Goal: Task Accomplishment & Management: Manage account settings

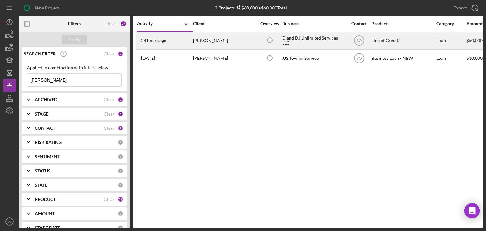
click at [199, 43] on div "[PERSON_NAME]" at bounding box center [224, 40] width 63 height 17
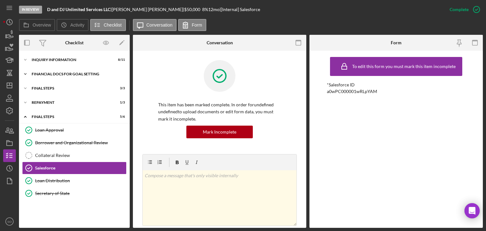
click at [48, 68] on div "Icon/Expander Financial Docs for Goal Setting 10 / 12" at bounding box center [74, 74] width 111 height 13
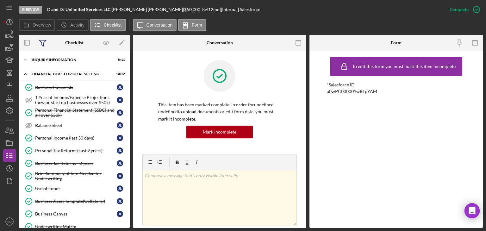
click at [38, 49] on icon at bounding box center [43, 43] width 16 height 16
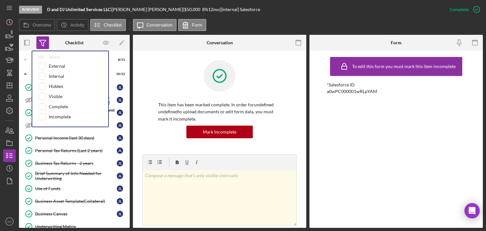
click at [139, 92] on div "This item has been marked complete. In order for undefined undefined to upload …" at bounding box center [219, 200] width 173 height 299
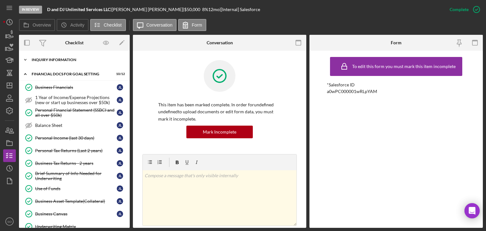
click at [76, 60] on div "INQUIRY INFORMATION" at bounding box center [77, 60] width 90 height 4
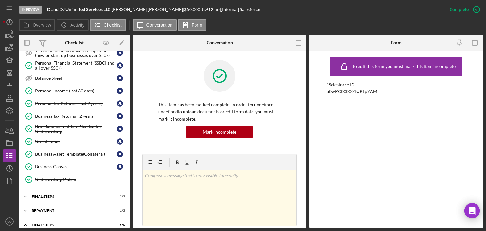
scroll to position [222, 0]
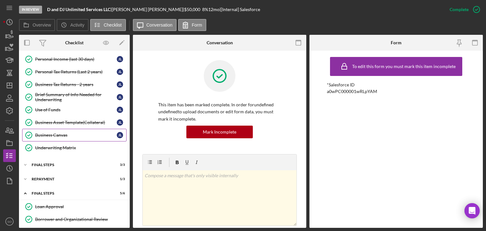
click at [70, 135] on link "Business Canvas Business Canvas [PERSON_NAME]" at bounding box center [74, 135] width 104 height 13
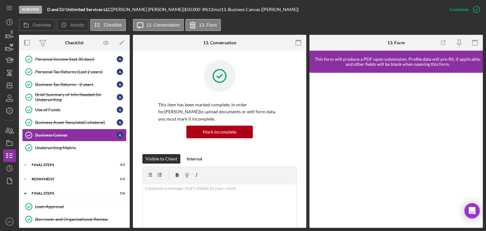
scroll to position [127, 0]
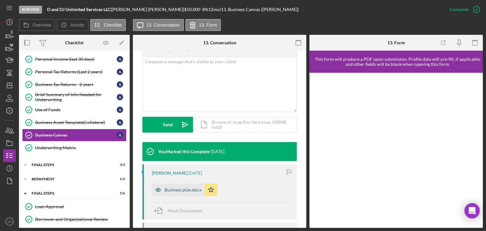
click at [178, 189] on div "Business plan.docx" at bounding box center [183, 189] width 37 height 5
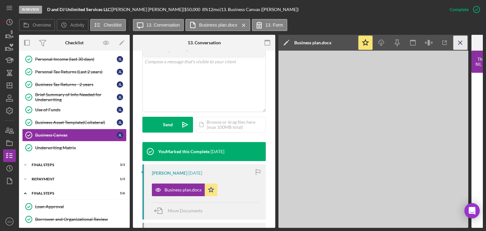
click at [461, 43] on line "button" at bounding box center [460, 42] width 3 height 3
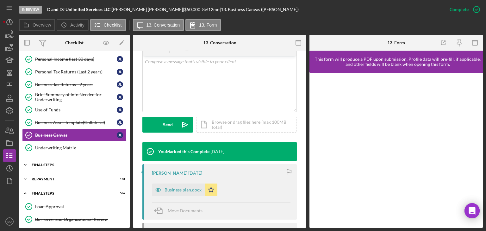
scroll to position [253, 0]
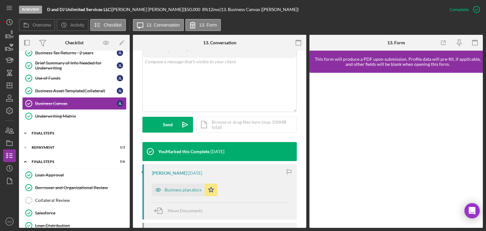
click at [61, 131] on div "FINAL STEPS" at bounding box center [77, 133] width 90 height 4
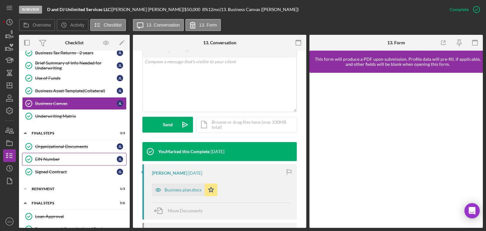
click at [62, 157] on div "EIN Number" at bounding box center [76, 159] width 82 height 5
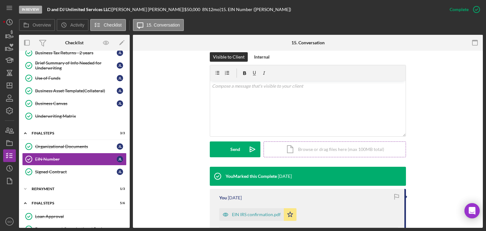
scroll to position [124, 0]
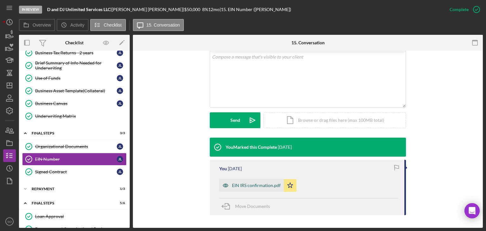
click at [252, 185] on div "EIN IRS confirmation.pdf" at bounding box center [256, 185] width 49 height 5
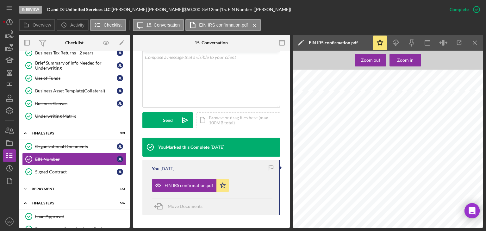
scroll to position [210, 0]
click at [472, 41] on icon "Icon/Menu Close" at bounding box center [475, 43] width 14 height 14
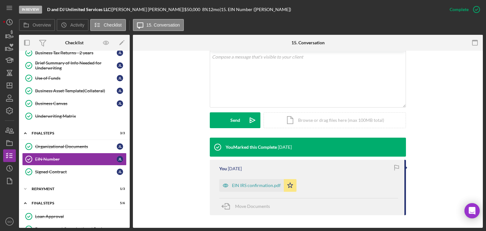
click at [180, 198] on div "You Marked this Complete [DATE] You [DATE] EIN IRS confirmation.pdf Icon/Star M…" at bounding box center [307, 178] width 331 height 81
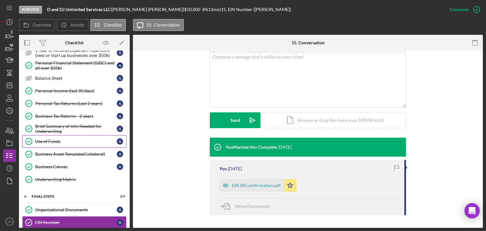
scroll to position [158, 0]
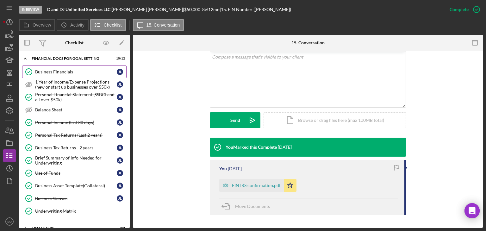
click at [88, 66] on link "Business Financials Business Financials [PERSON_NAME]" at bounding box center [74, 72] width 104 height 13
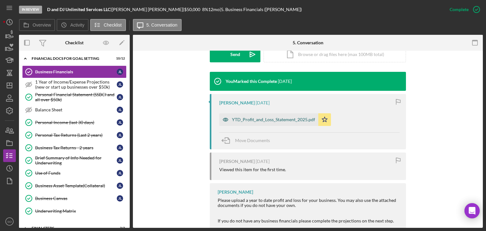
click at [251, 117] on div "YTD_Profit_and_Loss_Statement_2025.pdf" at bounding box center [273, 119] width 83 height 5
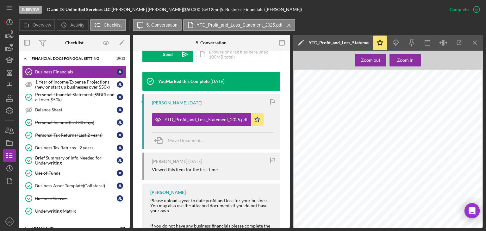
scroll to position [63, 0]
click at [473, 45] on icon "Icon/Menu Close" at bounding box center [475, 43] width 14 height 14
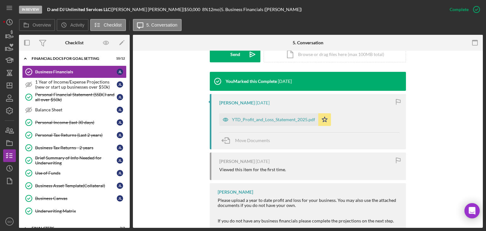
click at [185, 199] on div "You Marked this Complete [DATE] [PERSON_NAME] [DATE] YTD_Profit_and_Loss_Statem…" at bounding box center [307, 161] width 331 height 178
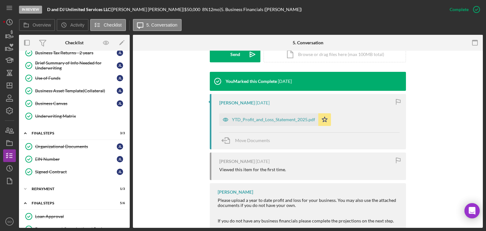
scroll to position [313, 0]
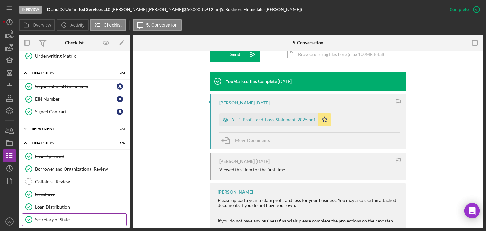
click at [78, 213] on link "Secretary of State Secretary of State" at bounding box center [74, 219] width 104 height 13
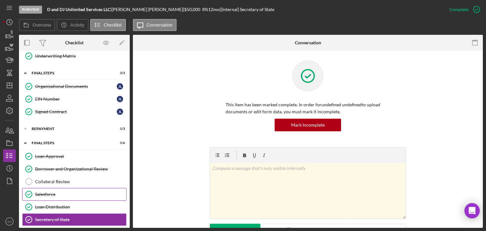
scroll to position [250, 0]
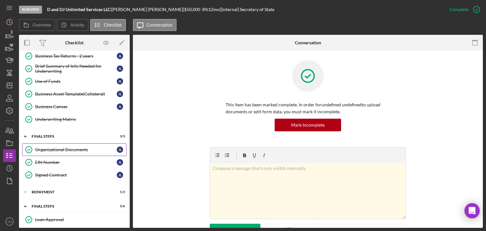
click at [71, 148] on div "Organizational Documents" at bounding box center [76, 149] width 82 height 5
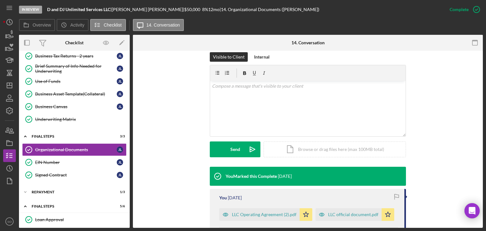
scroll to position [158, 0]
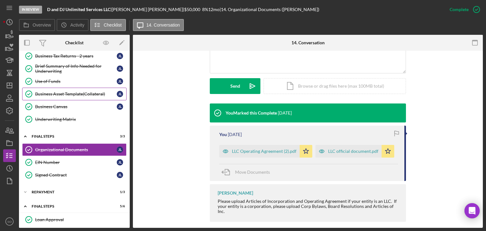
click at [96, 91] on div "Business Asset Template(Collateral)" at bounding box center [76, 93] width 82 height 5
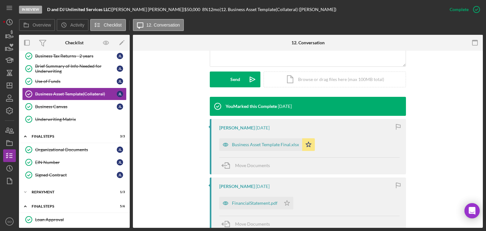
scroll to position [313, 0]
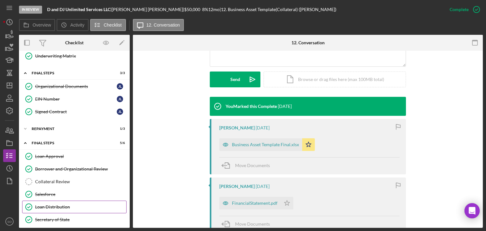
click at [58, 205] on div "Loan Distribution" at bounding box center [80, 206] width 91 height 5
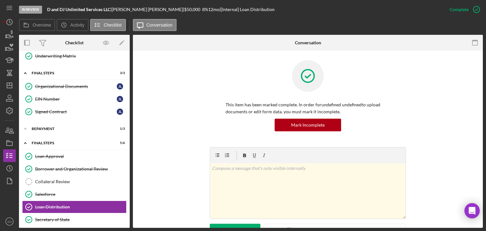
scroll to position [95, 0]
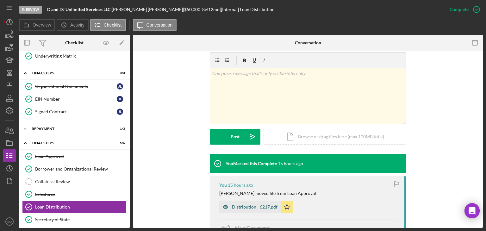
click at [239, 210] on div "Distribution - 6217.pdf" at bounding box center [249, 207] width 61 height 13
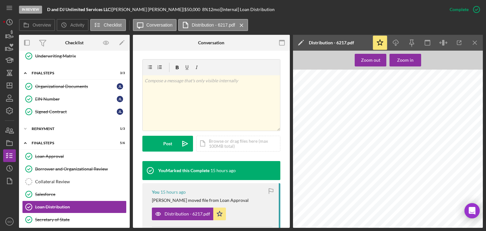
scroll to position [316, 0]
click at [285, 216] on div "This item has been marked complete. In order for undefined undefined to upload …" at bounding box center [211, 124] width 157 height 337
click at [10, 178] on icon "button" at bounding box center [11, 179] width 2 height 2
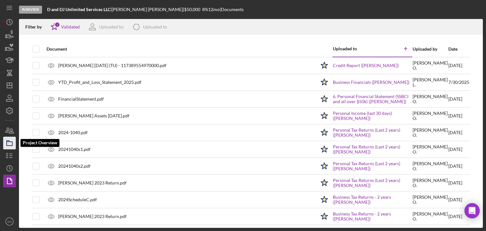
click at [8, 147] on icon "button" at bounding box center [10, 143] width 16 height 16
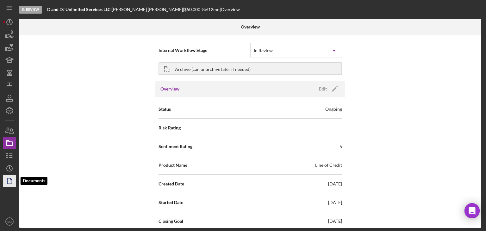
click at [5, 178] on icon "button" at bounding box center [10, 181] width 16 height 16
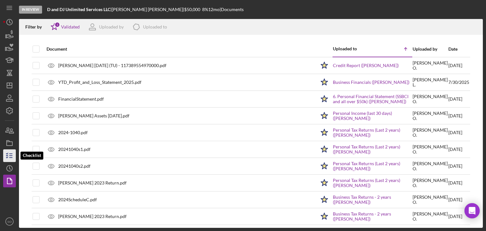
click at [10, 158] on line "button" at bounding box center [10, 158] width 3 height 0
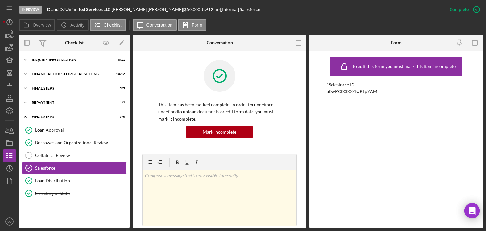
click at [115, 209] on div "Icon/Expander INQUIRY INFORMATION 8 / 11 Icon/Expander Financial Docs for Goal …" at bounding box center [74, 139] width 111 height 171
click at [66, 103] on div "Repayment" at bounding box center [77, 103] width 90 height 4
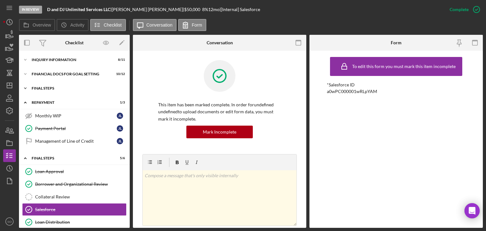
click at [71, 85] on div "Icon/Expander FINAL STEPS 3 / 3" at bounding box center [74, 88] width 111 height 13
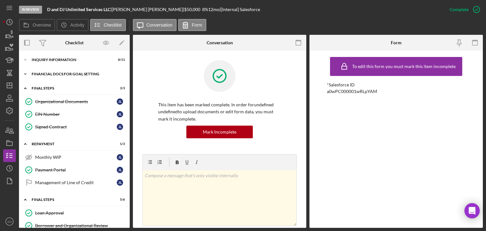
click at [79, 78] on div "Icon/Expander Financial Docs for Goal Setting 10 / 12" at bounding box center [74, 74] width 111 height 13
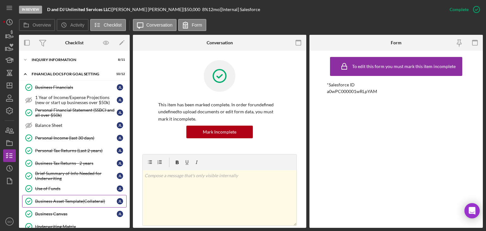
scroll to position [95, 0]
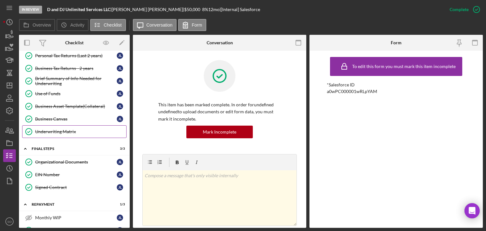
click at [66, 130] on div "Underwriting Matrix" at bounding box center [80, 131] width 91 height 5
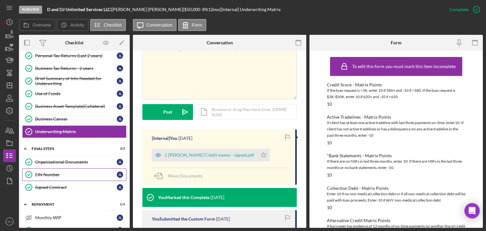
scroll to position [32, 0]
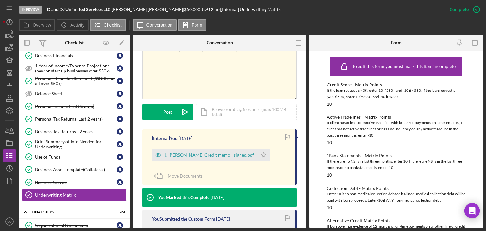
click at [136, 196] on div "This item has been marked complete. In order for undefined undefined to upload …" at bounding box center [219, 113] width 173 height 378
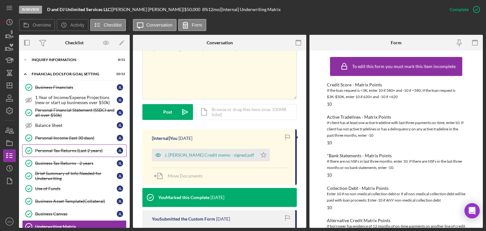
click at [72, 154] on link "Personal Tax Returns (Last 2 years) Personal Tax Returns (Last 2 years) [PERSON…" at bounding box center [74, 150] width 104 height 13
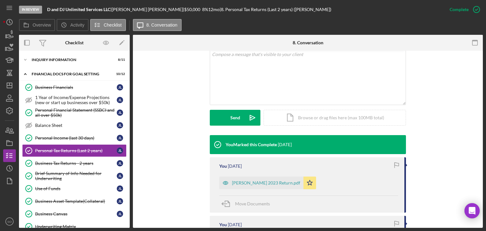
scroll to position [190, 0]
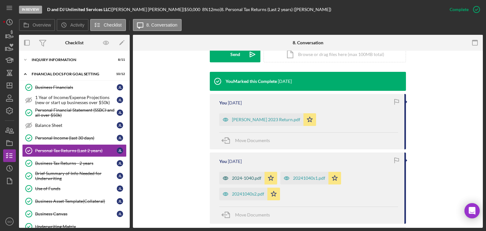
click at [248, 177] on div "2024-1040.pdf" at bounding box center [246, 178] width 29 height 5
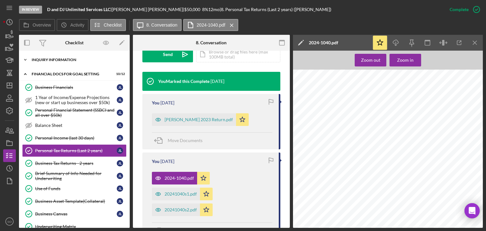
click at [67, 61] on div "INQUIRY INFORMATION" at bounding box center [77, 60] width 90 height 4
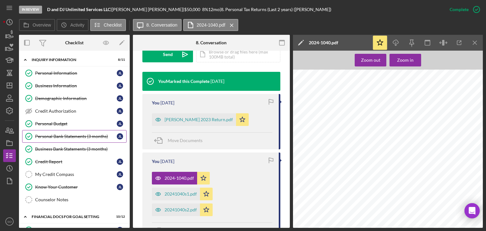
click at [70, 130] on link "Personal Bank Statements (3 months) Personal Bank Statements (3 months) [PERSON…" at bounding box center [74, 136] width 104 height 13
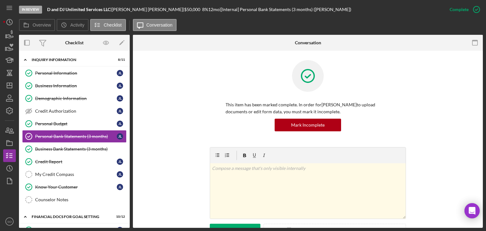
scroll to position [89, 0]
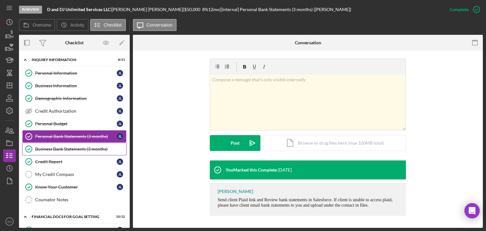
click at [44, 149] on div "Business Bank Statements (3 months)" at bounding box center [80, 149] width 91 height 5
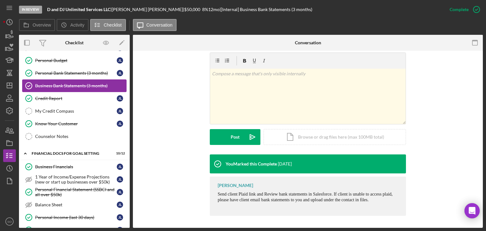
scroll to position [127, 0]
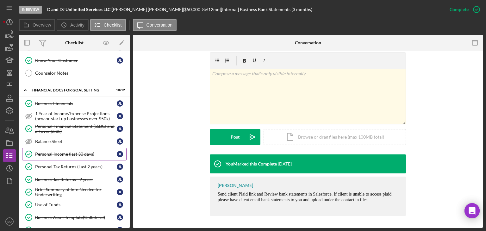
click at [65, 155] on link "Personal Income (last 30 days) Personal Income (last 30 days) [PERSON_NAME]" at bounding box center [74, 154] width 104 height 13
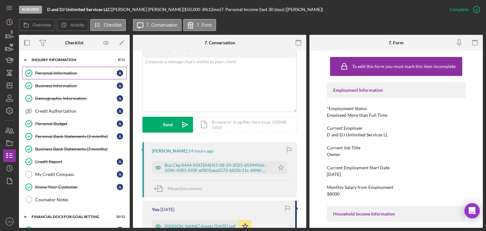
click at [49, 67] on link "Personal Information Personal Information [PERSON_NAME]" at bounding box center [74, 73] width 104 height 13
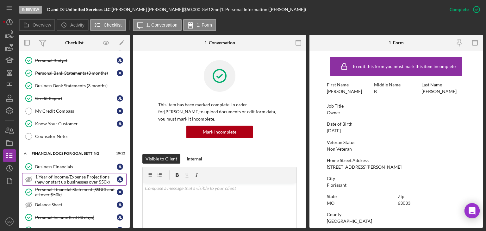
scroll to position [127, 0]
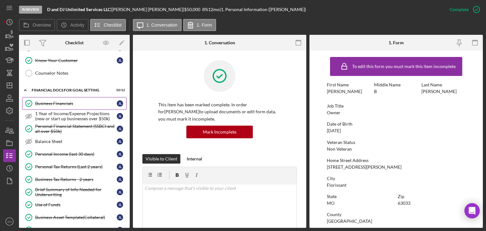
click at [48, 101] on div "Business Financials" at bounding box center [76, 103] width 82 height 5
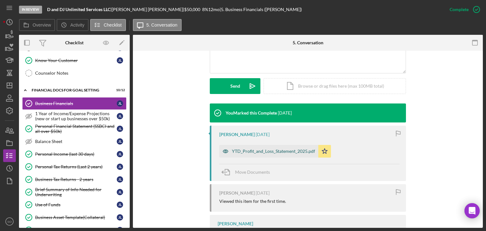
click at [246, 149] on div "YTD_Profit_and_Loss_Statement_2025.pdf" at bounding box center [273, 151] width 83 height 5
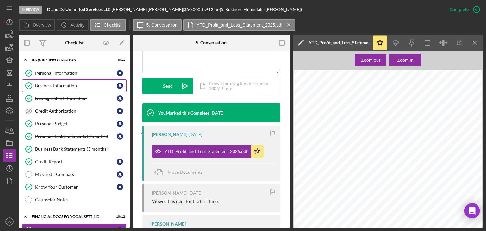
drag, startPoint x: 46, startPoint y: 80, endPoint x: 58, endPoint y: 86, distance: 13.6
click at [46, 80] on link "Business Information Business Information [PERSON_NAME]" at bounding box center [74, 85] width 104 height 13
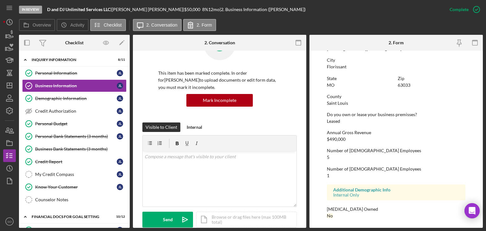
scroll to position [341, 0]
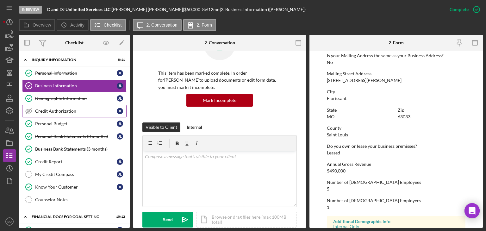
drag, startPoint x: 61, startPoint y: 99, endPoint x: 105, endPoint y: 106, distance: 44.8
click at [61, 99] on div "Demographic Information" at bounding box center [76, 98] width 82 height 5
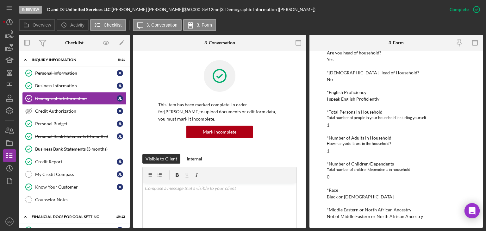
scroll to position [63, 0]
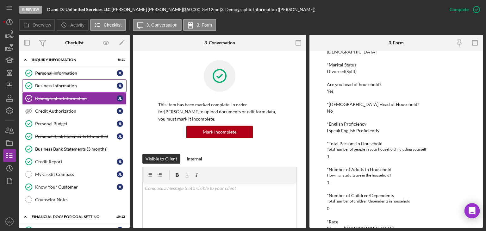
drag, startPoint x: 52, startPoint y: 85, endPoint x: 57, endPoint y: 85, distance: 5.1
click at [52, 85] on div "Business Information" at bounding box center [76, 85] width 82 height 5
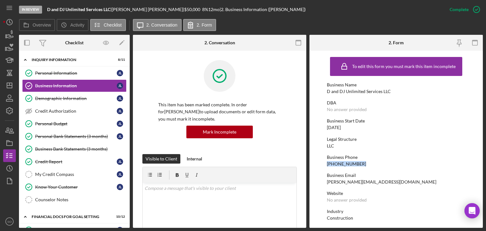
drag, startPoint x: 361, startPoint y: 163, endPoint x: 324, endPoint y: 164, distance: 37.4
click at [324, 164] on form "To edit this form you must mark this item incomplete Business Name D and DJ Unl…" at bounding box center [395, 139] width 173 height 177
copy div "[PHONE_NUMBER]"
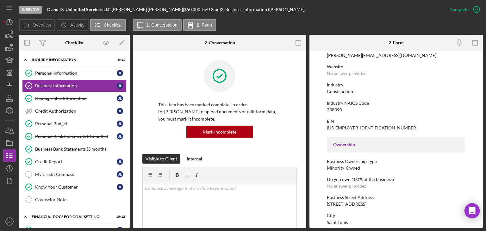
scroll to position [285, 0]
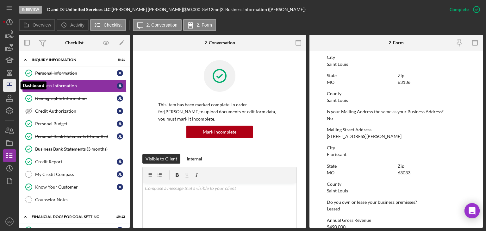
click at [12, 83] on polygon "button" at bounding box center [9, 85] width 5 height 5
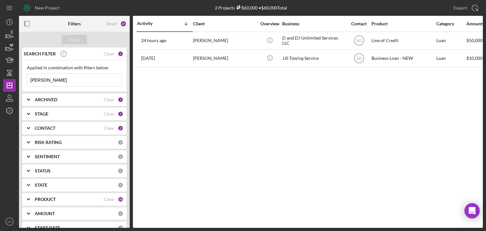
click at [43, 81] on input "[PERSON_NAME]" at bounding box center [74, 80] width 94 height 13
drag, startPoint x: 35, startPoint y: 80, endPoint x: 11, endPoint y: 80, distance: 24.1
click at [11, 80] on div "New Project 2 Projects $60,000 • $60,000 Total [PERSON_NAME] Export Icon/Export…" at bounding box center [243, 114] width 480 height 228
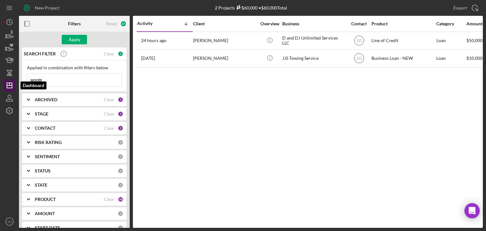
type input "[PERSON_NAME]"
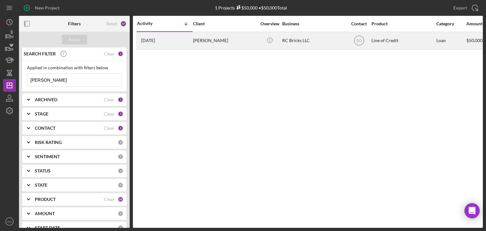
click at [166, 41] on div "[DATE] [PERSON_NAME]" at bounding box center [164, 40] width 55 height 17
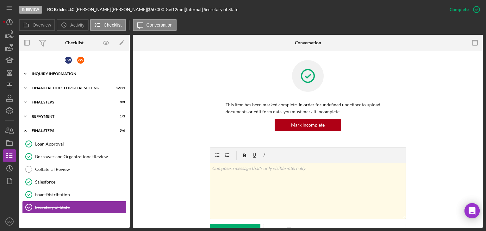
click at [61, 72] on div "INQUIRY INFORMATION" at bounding box center [77, 74] width 90 height 4
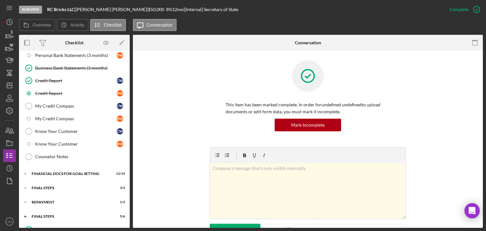
scroll to position [190, 0]
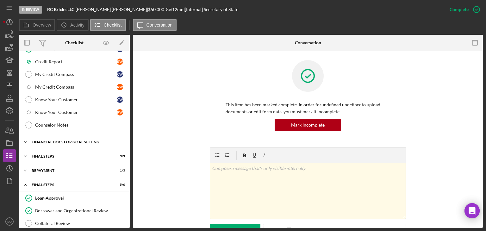
click at [68, 143] on div "Icon/Expander Financial Docs for Goal Setting 12 / 14" at bounding box center [74, 142] width 111 height 13
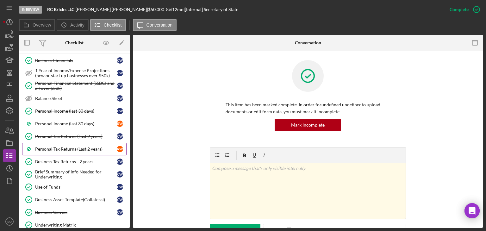
scroll to position [348, 0]
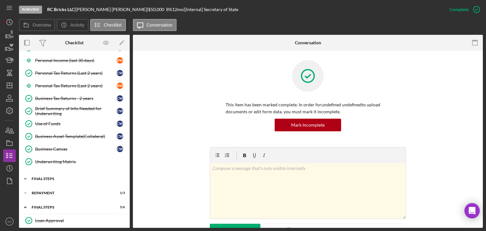
click at [54, 177] on div "FINAL STEPS" at bounding box center [77, 179] width 90 height 4
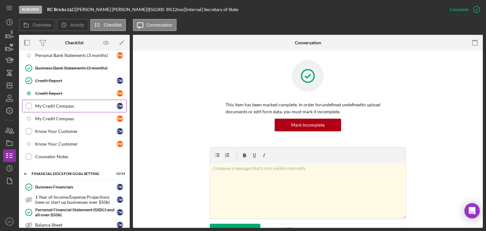
scroll to position [127, 0]
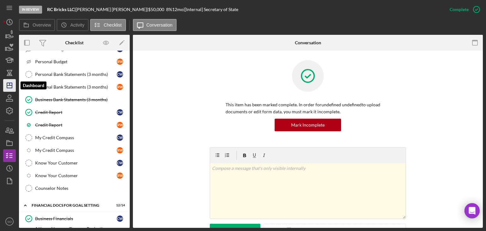
click at [14, 84] on icon "Icon/Dashboard" at bounding box center [10, 86] width 16 height 16
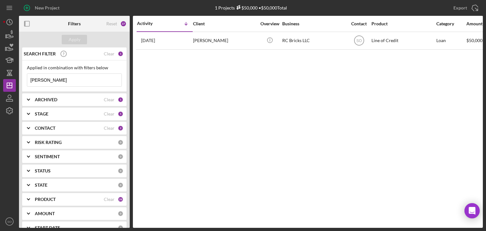
click at [57, 103] on div "ARCHIVED Clear 1" at bounding box center [79, 99] width 89 height 13
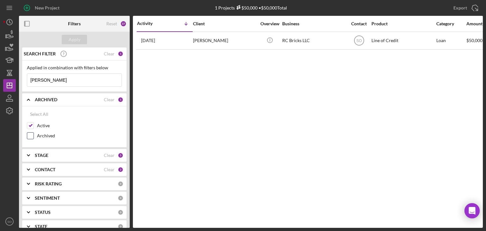
click at [27, 135] on input "Archived" at bounding box center [30, 136] width 6 height 6
checkbox input "true"
click at [68, 41] on button "Apply" at bounding box center [74, 39] width 25 height 9
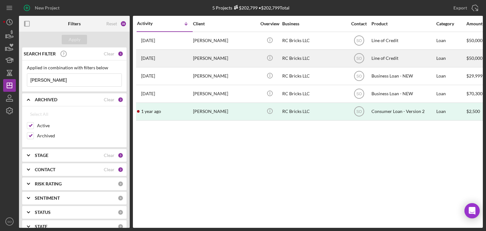
click at [193, 55] on div "[PERSON_NAME]" at bounding box center [224, 58] width 63 height 17
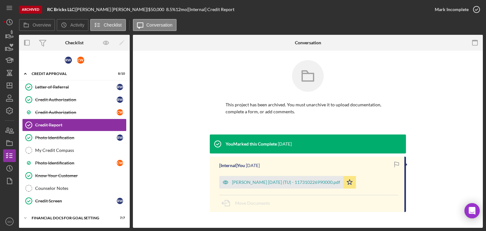
scroll to position [55, 0]
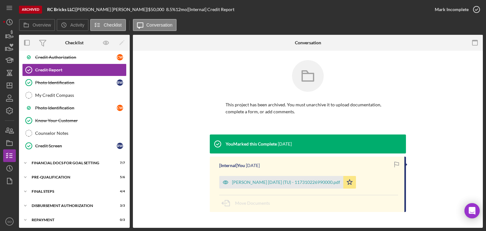
click at [74, 168] on div "R W C W Icon/Expander Credit Approval 8 / 10 Letter of Referral Letter of Refer…" at bounding box center [74, 113] width 111 height 228
click at [72, 157] on div "Icon/Expander Financial Docs for Goal Setting 7 / 7" at bounding box center [74, 163] width 111 height 13
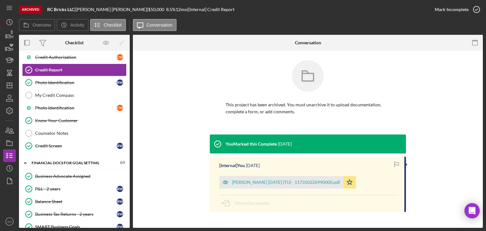
scroll to position [146, 0]
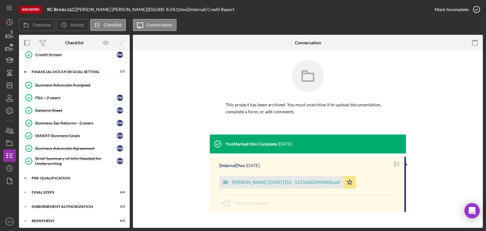
click at [69, 178] on div "Icon/Expander Pre-Qualification 5 / 6" at bounding box center [74, 178] width 111 height 13
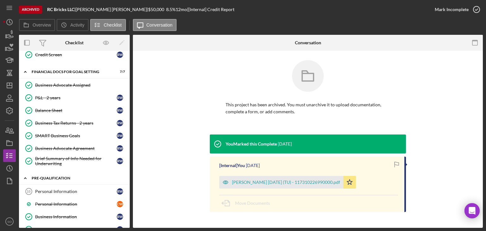
scroll to position [225, 0]
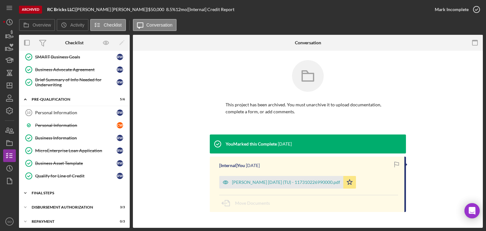
click at [71, 191] on div "FINAL STEPS" at bounding box center [77, 193] width 90 height 4
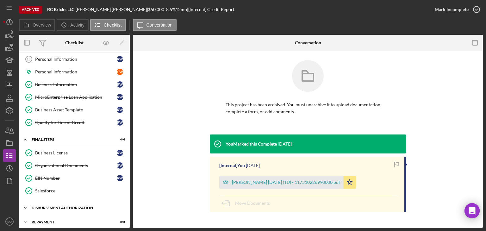
click at [77, 202] on div "Icon/Expander Disbursement Authorization 3 / 3" at bounding box center [74, 208] width 111 height 13
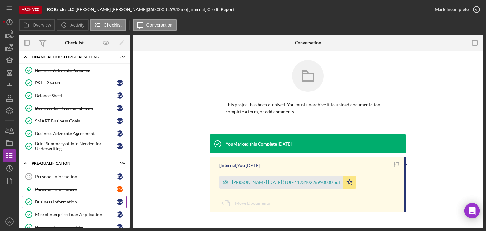
scroll to position [0, 0]
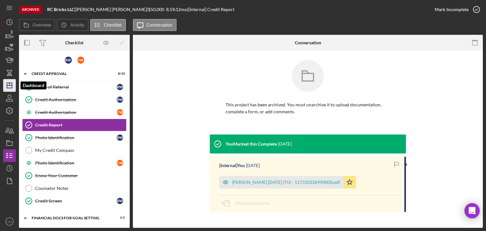
click at [9, 88] on icon "Icon/Dashboard" at bounding box center [10, 86] width 16 height 16
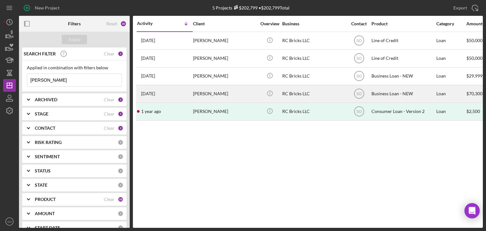
click at [183, 92] on div "[DATE] [PERSON_NAME]" at bounding box center [164, 93] width 55 height 17
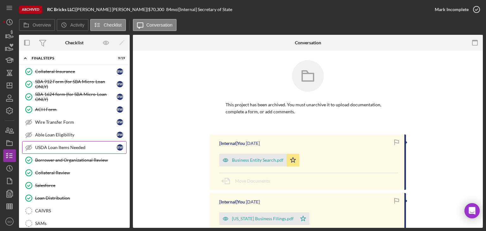
scroll to position [41, 0]
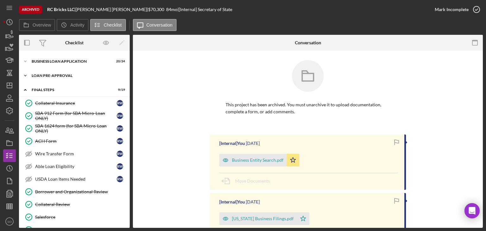
click at [69, 70] on div "Icon/Expander LOAN PRE-APPROVAL 2 / 2" at bounding box center [74, 75] width 111 height 13
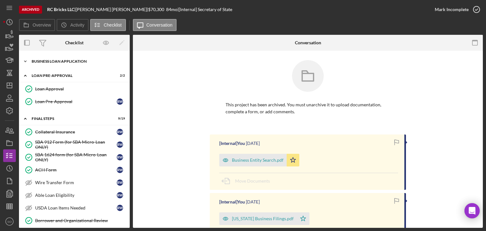
click at [73, 61] on div "BUSINESS LOAN APPLICATION" at bounding box center [77, 61] width 90 height 4
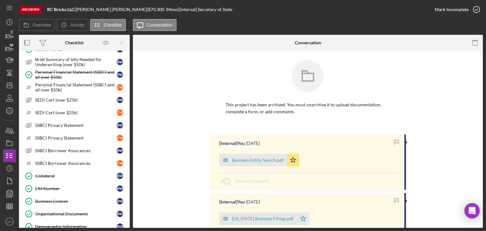
scroll to position [9, 0]
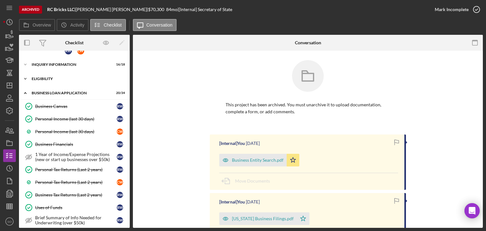
click at [71, 80] on div "Icon/Expander ELIGIBILITY 5 / 6" at bounding box center [74, 78] width 111 height 13
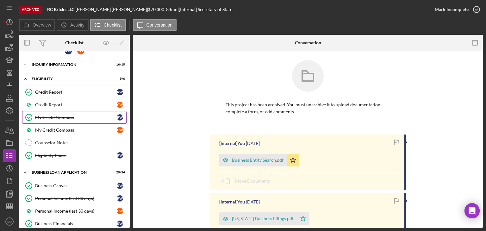
click at [66, 119] on link "My Credit Compass My Credit Compass R W" at bounding box center [74, 117] width 104 height 13
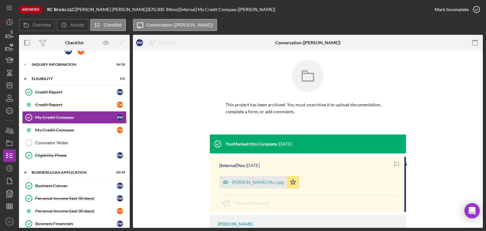
scroll to position [32, 0]
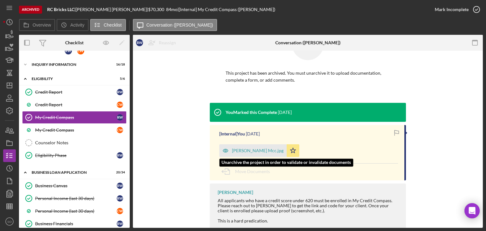
click at [246, 153] on div "[PERSON_NAME] Mcc.jpg" at bounding box center [258, 150] width 52 height 5
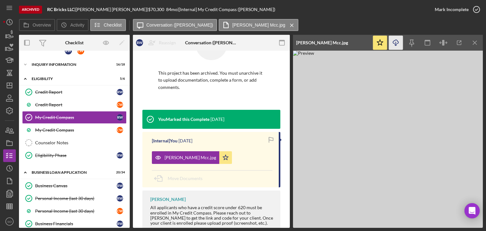
click at [395, 45] on polyline "button" at bounding box center [396, 45] width 2 height 1
click at [65, 126] on link "My Credit Compass C W" at bounding box center [74, 130] width 104 height 13
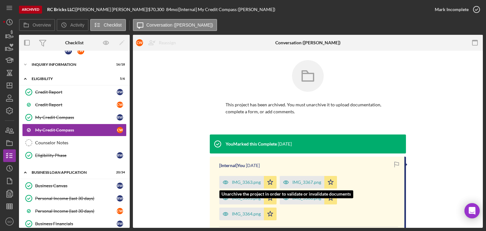
click at [249, 183] on div "IMG_3363.png" at bounding box center [246, 182] width 29 height 5
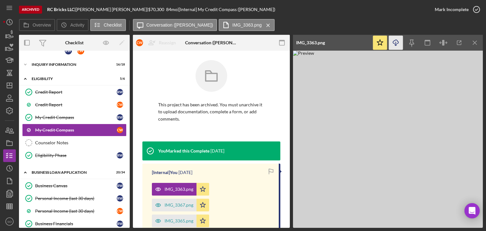
click at [396, 44] on icon "Icon/Download" at bounding box center [396, 43] width 14 height 14
click at [9, 85] on line "button" at bounding box center [9, 85] width 5 height 0
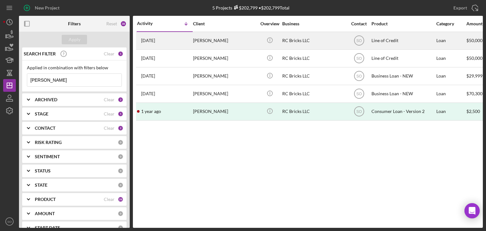
click at [186, 41] on div "[DATE] [PERSON_NAME]" at bounding box center [164, 40] width 55 height 17
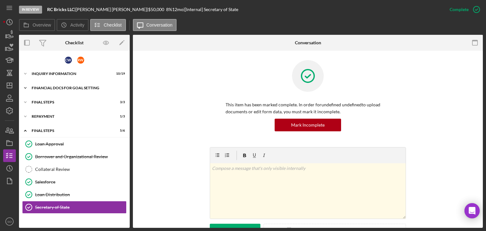
click at [53, 85] on div "Icon/Expander Financial Docs for Goal Setting 12 / 14" at bounding box center [74, 88] width 111 height 13
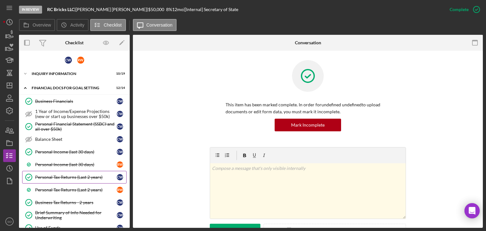
scroll to position [95, 0]
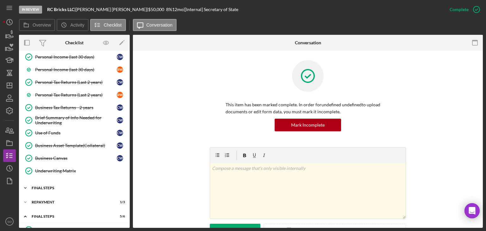
click at [49, 184] on div "Icon/Expander FINAL STEPS 3 / 3" at bounding box center [74, 188] width 111 height 13
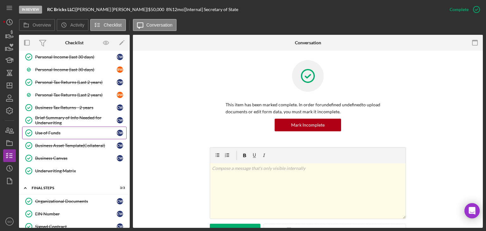
scroll to position [0, 0]
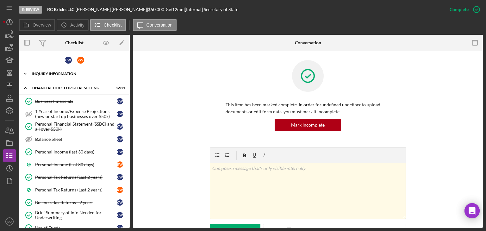
click at [59, 72] on div "INQUIRY INFORMATION" at bounding box center [77, 74] width 90 height 4
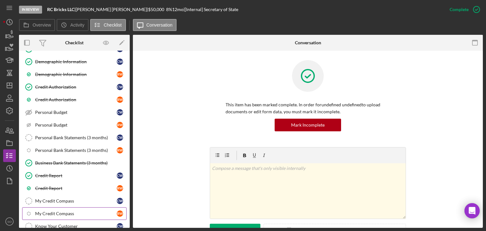
scroll to position [95, 0]
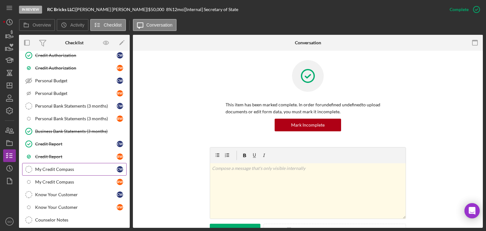
click at [58, 167] on div "My Credit Compass" at bounding box center [76, 169] width 82 height 5
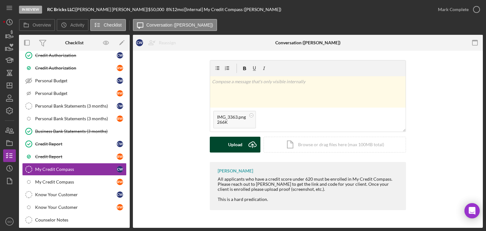
click at [239, 144] on div "Upload" at bounding box center [235, 145] width 14 height 16
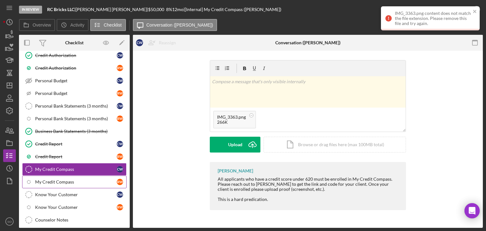
drag, startPoint x: 96, startPoint y: 178, endPoint x: 101, endPoint y: 178, distance: 5.4
click at [96, 179] on div "My Credit Compass" at bounding box center [76, 181] width 82 height 5
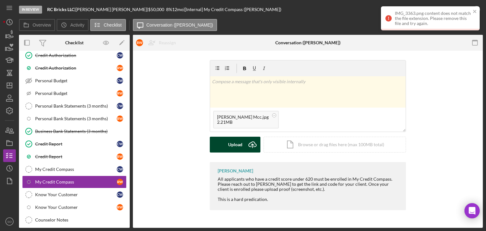
click at [242, 149] on button "Upload Icon/Upload" at bounding box center [235, 145] width 51 height 16
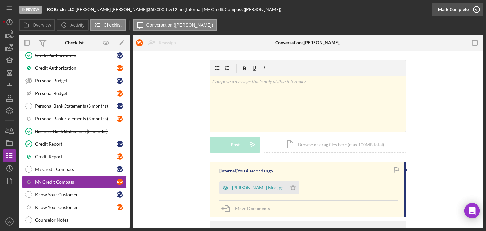
click at [462, 11] on div "Mark Complete" at bounding box center [453, 9] width 31 height 13
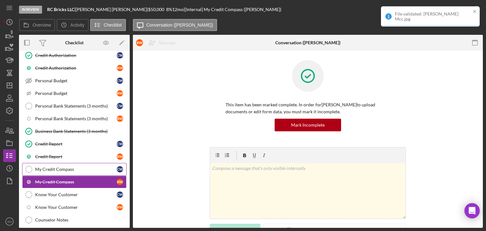
click at [78, 167] on div "My Credit Compass" at bounding box center [76, 169] width 82 height 5
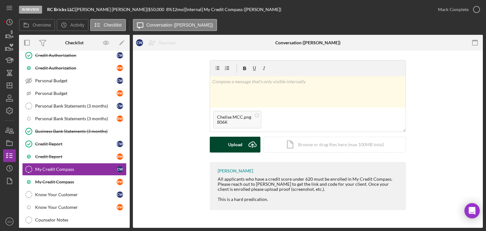
click at [243, 144] on button "Upload Icon/Upload" at bounding box center [235, 145] width 51 height 16
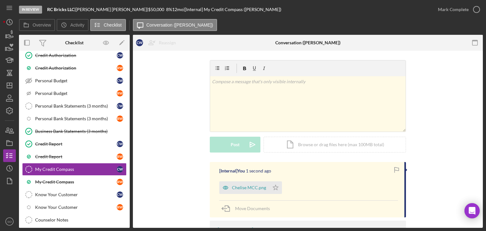
drag, startPoint x: 274, startPoint y: 188, endPoint x: 306, endPoint y: 160, distance: 42.2
click at [275, 186] on icon "Icon/Star" at bounding box center [275, 187] width 13 height 13
click at [459, 10] on div "Mark Complete" at bounding box center [453, 9] width 31 height 13
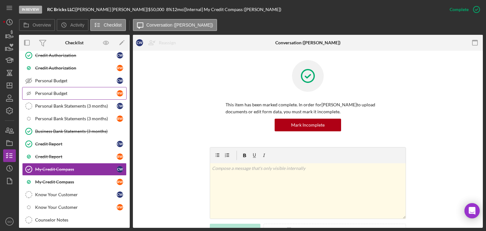
scroll to position [32, 0]
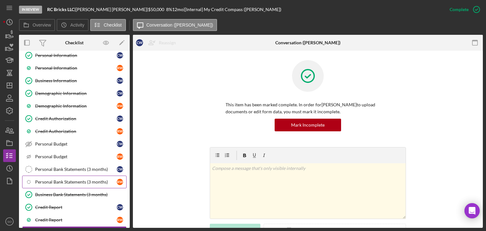
click at [70, 176] on link "Icon/Checklist Item Sub Internal Personal Bank Statements (3 months) R W" at bounding box center [74, 182] width 104 height 13
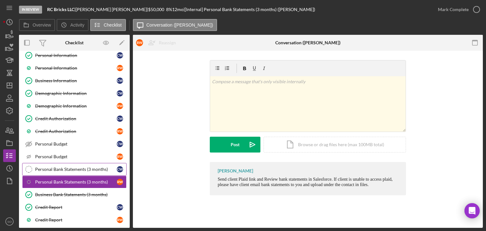
click at [76, 167] on div "Personal Bank Statements (3 months)" at bounding box center [76, 169] width 82 height 5
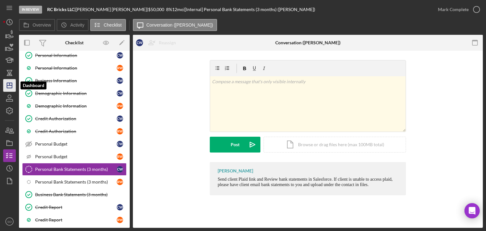
click at [15, 86] on icon "Icon/Dashboard" at bounding box center [10, 86] width 16 height 16
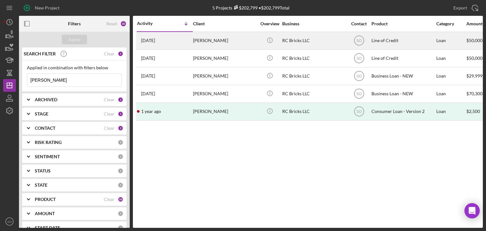
click at [172, 41] on div "[DATE] [PERSON_NAME]" at bounding box center [164, 40] width 55 height 17
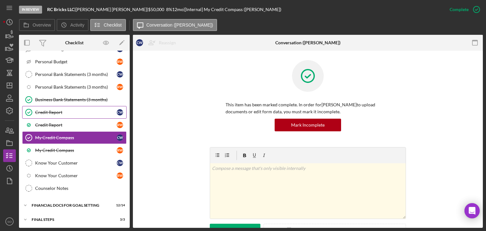
scroll to position [154, 0]
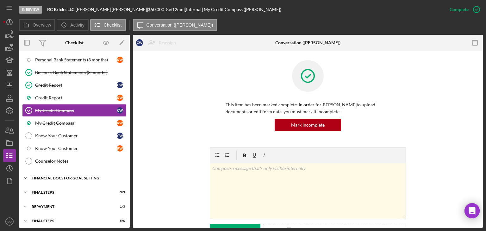
click at [51, 177] on div "Icon/Expander Financial Docs for Goal Setting 12 / 14" at bounding box center [74, 178] width 111 height 13
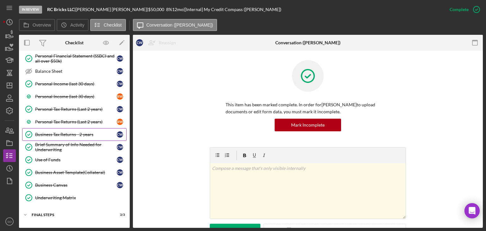
scroll to position [333, 0]
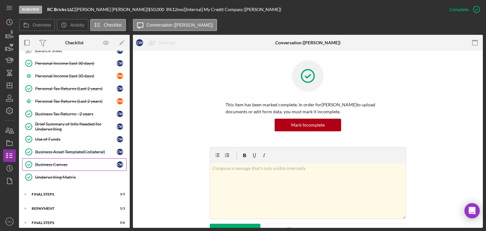
click at [54, 162] on div "Business Canvas" at bounding box center [76, 164] width 82 height 5
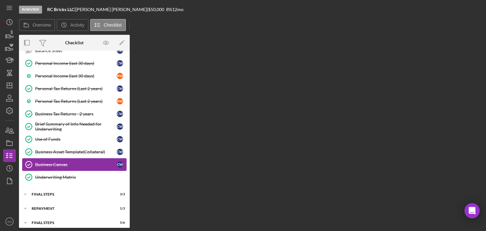
scroll to position [332, 0]
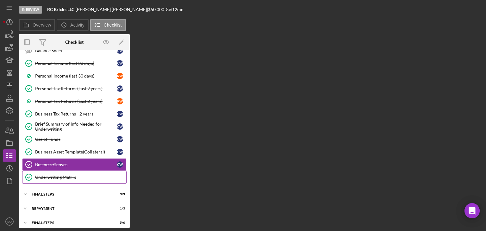
click at [76, 175] on div "Underwriting Matrix" at bounding box center [80, 177] width 91 height 5
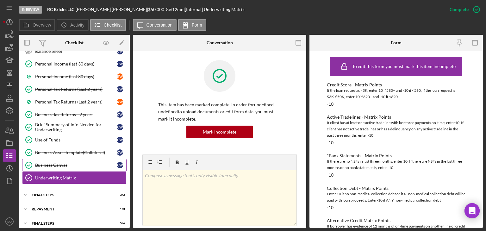
click at [72, 163] on div "Business Canvas" at bounding box center [76, 165] width 82 height 5
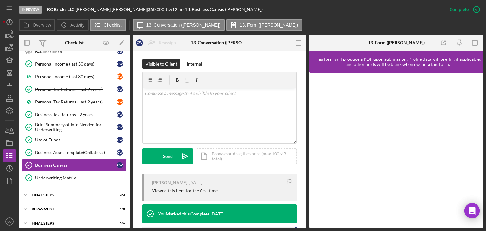
scroll to position [190, 0]
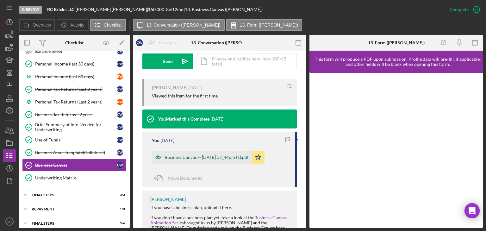
click at [201, 158] on div "Business Canvas -- [DATE] 07_44pm (1).pdf" at bounding box center [207, 157] width 84 height 5
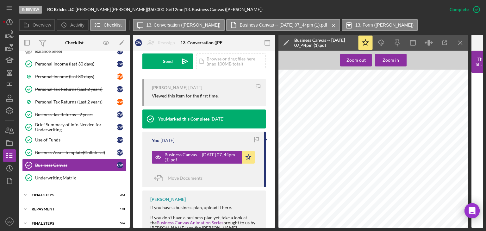
scroll to position [127, 0]
click at [458, 40] on icon "Icon/Menu Close" at bounding box center [460, 43] width 14 height 14
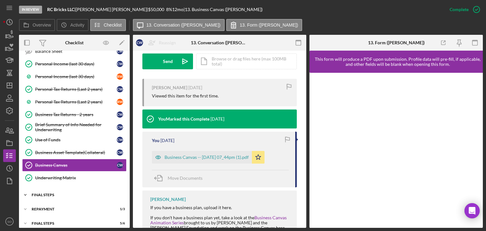
click at [53, 193] on div "FINAL STEPS" at bounding box center [77, 195] width 90 height 4
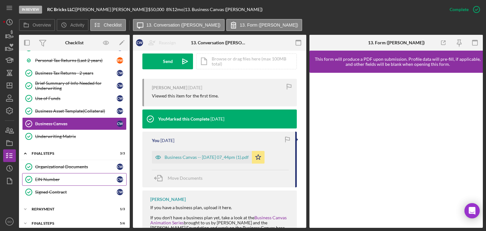
click at [55, 177] on div "EIN Number" at bounding box center [76, 179] width 82 height 5
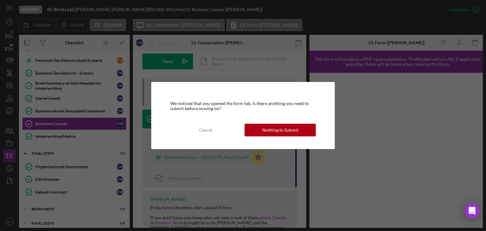
click at [278, 129] on div "Nothing to Submit" at bounding box center [280, 130] width 36 height 13
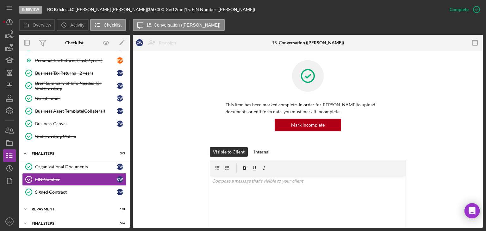
scroll to position [127, 0]
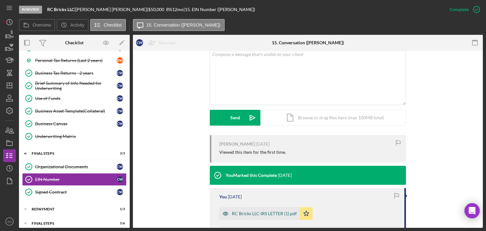
click at [253, 218] on div "RC Bricks LLC-IRS LETTER (1).pdf" at bounding box center [259, 213] width 81 height 13
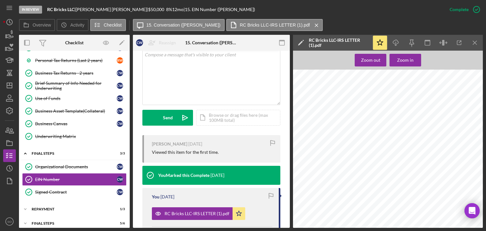
scroll to position [633, 0]
click at [472, 46] on icon "Icon/Menu Close" at bounding box center [475, 43] width 14 height 14
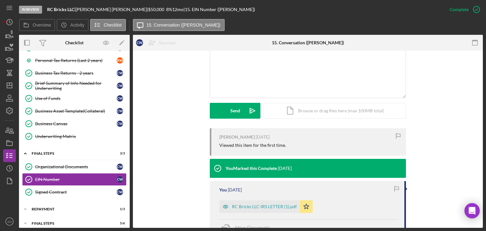
scroll to position [127, 0]
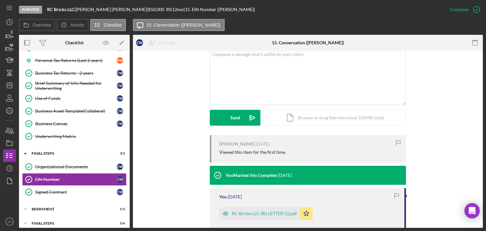
click at [171, 197] on div "[PERSON_NAME] [DATE] Viewed this item for the first time. You Marked this Compl…" at bounding box center [307, 190] width 331 height 111
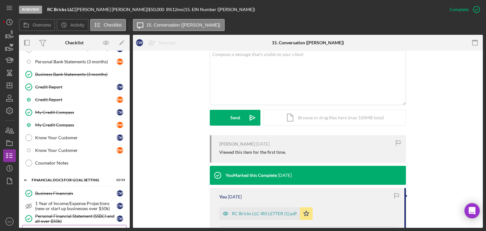
scroll to position [215, 0]
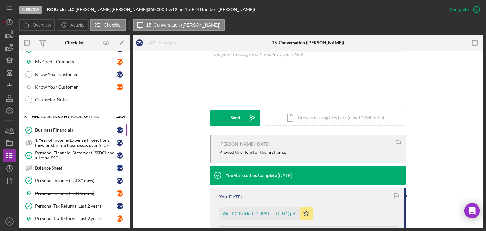
click at [59, 124] on link "Business Financials Business Financials C W" at bounding box center [74, 130] width 104 height 13
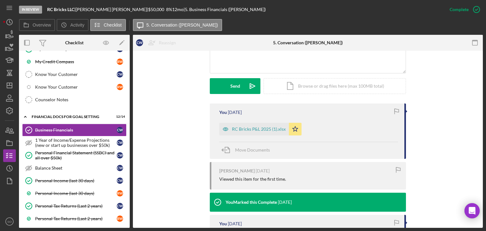
click at [245, 129] on div "RC Bricks P&L 2025 (1).xlsx" at bounding box center [259, 129] width 54 height 5
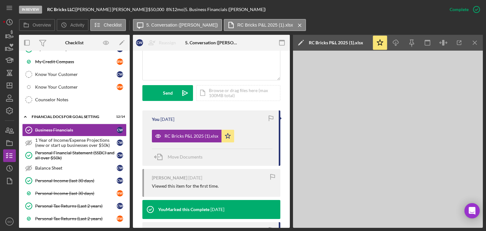
scroll to position [165, 0]
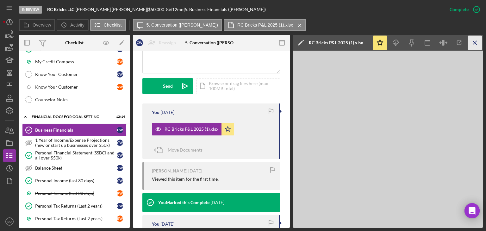
click at [475, 43] on line "button" at bounding box center [474, 42] width 3 height 3
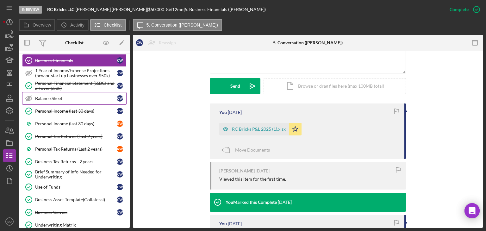
scroll to position [253, 0]
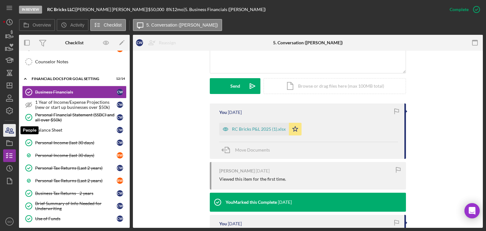
click at [9, 130] on icon "button" at bounding box center [10, 130] width 16 height 16
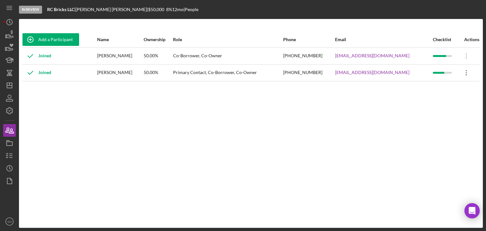
click at [463, 73] on icon "Icon/Overflow" at bounding box center [467, 73] width 16 height 16
click at [423, 150] on div "Add a Participant Name Ownership Role Phone Email Checklist Actions Joined [PER…" at bounding box center [251, 124] width 464 height 184
click at [462, 54] on icon "Icon/Overflow" at bounding box center [467, 56] width 16 height 16
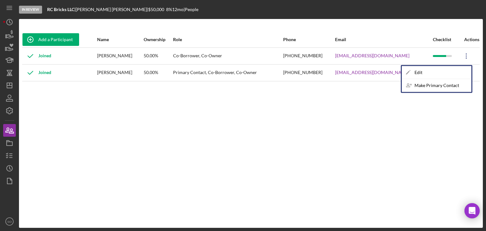
click at [448, 133] on div "Add a Participant Name Ownership Role Phone Email Checklist Actions Joined [PER…" at bounding box center [251, 124] width 464 height 184
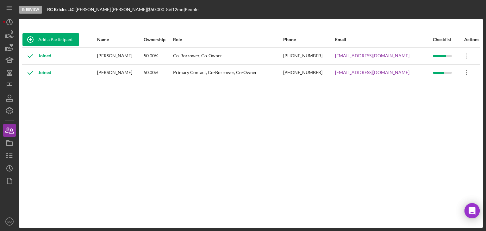
click at [465, 75] on icon "Icon/Overflow" at bounding box center [467, 73] width 16 height 16
click at [466, 58] on icon at bounding box center [466, 55] width 1 height 5
click at [291, 159] on div "Add a Participant Name Ownership Role Phone Email Checklist Actions Joined [PER…" at bounding box center [251, 124] width 464 height 184
click at [10, 159] on icon "button" at bounding box center [10, 156] width 16 height 16
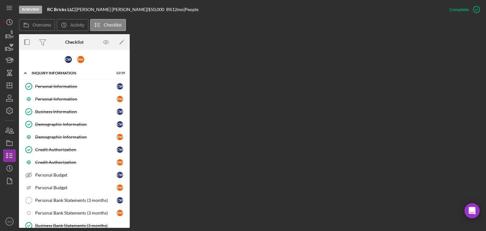
scroll to position [122, 0]
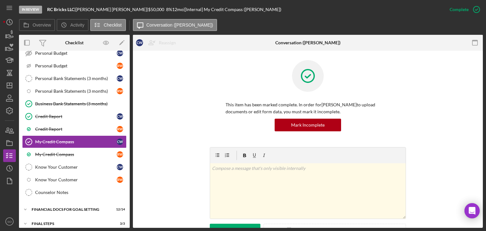
click at [167, 195] on div "v Color teal Color pink Remove color Add row above Add row below Add column bef…" at bounding box center [307, 198] width 331 height 102
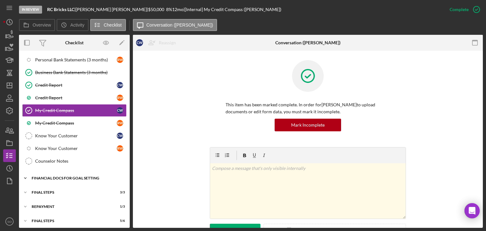
click at [66, 172] on div "Icon/Expander Financial Docs for Goal Setting 12 / 14" at bounding box center [74, 178] width 111 height 13
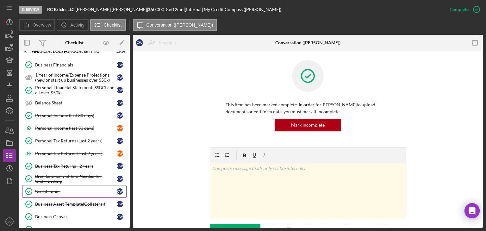
scroll to position [333, 0]
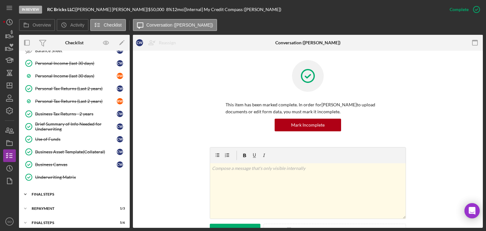
click at [70, 188] on div "Icon/Expander FINAL STEPS 3 / 3" at bounding box center [74, 194] width 111 height 13
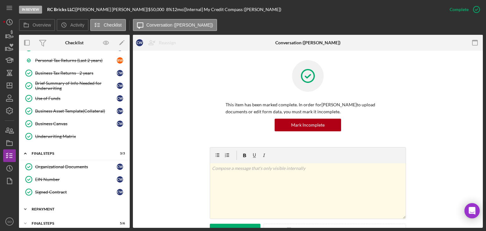
click at [69, 207] on div "Repayment" at bounding box center [77, 209] width 90 height 4
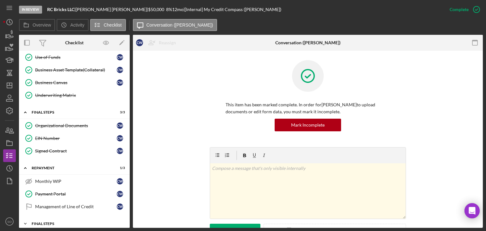
click at [67, 220] on div "Final Steps" at bounding box center [77, 224] width 90 height 4
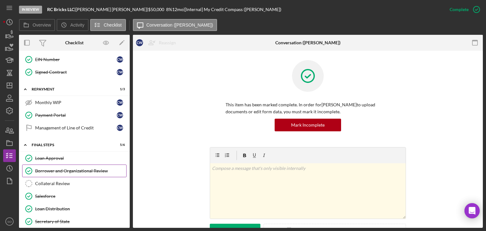
click at [55, 168] on div "Borrower and Organizational Review" at bounding box center [80, 170] width 91 height 5
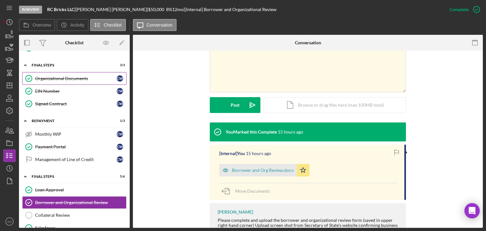
scroll to position [430, 0]
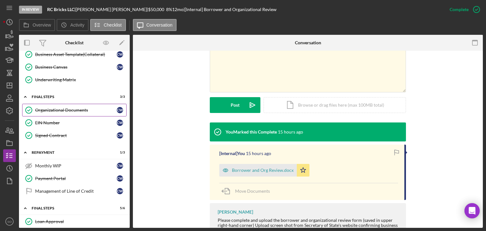
click at [65, 108] on div "Organizational Documents" at bounding box center [76, 110] width 82 height 5
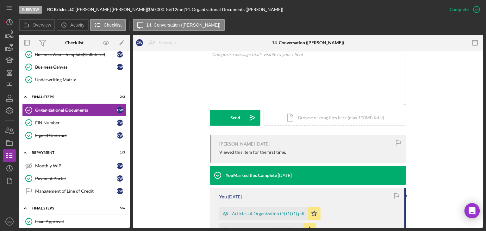
scroll to position [190, 0]
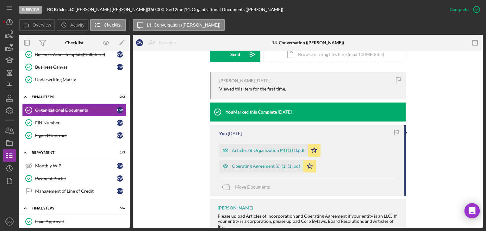
click at [190, 191] on div "[PERSON_NAME] [DATE] Viewed this item for the first time. You Marked this Compl…" at bounding box center [307, 156] width 331 height 168
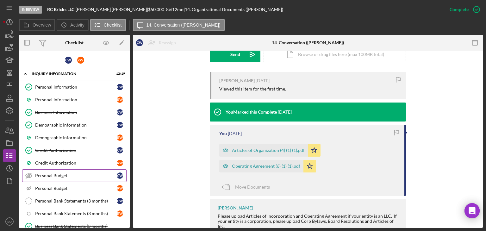
scroll to position [63, 0]
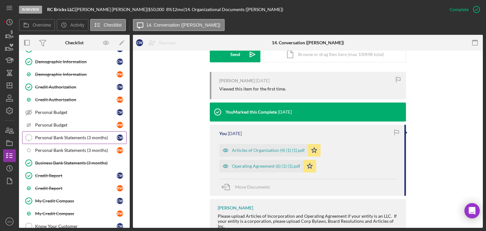
click at [66, 135] on div "Personal Bank Statements (3 months)" at bounding box center [76, 137] width 82 height 5
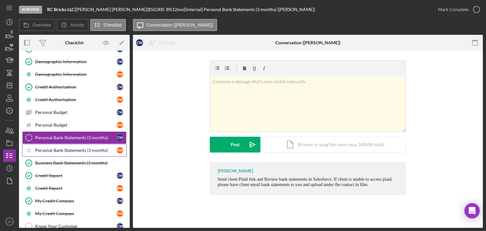
click at [66, 145] on link "Icon/Checklist Item Sub Internal Personal Bank Statements (3 months) R W" at bounding box center [74, 150] width 104 height 13
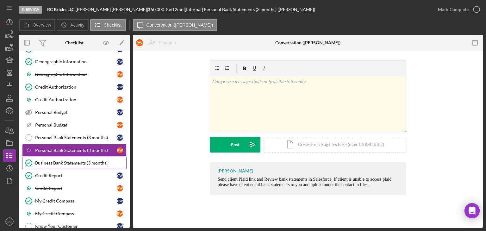
scroll to position [95, 0]
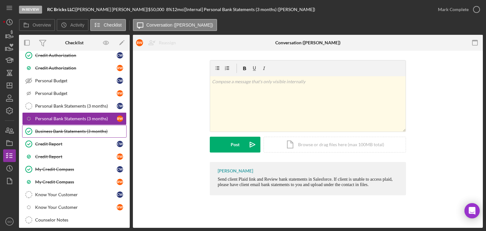
click at [74, 135] on link "Business Bank Statements (3 months) Business Bank Statements (3 months)" at bounding box center [74, 131] width 104 height 13
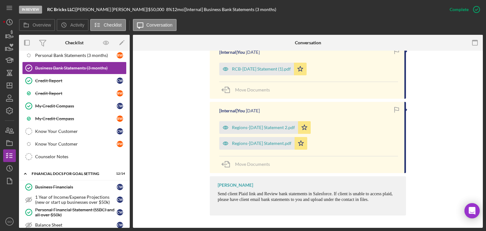
scroll to position [222, 0]
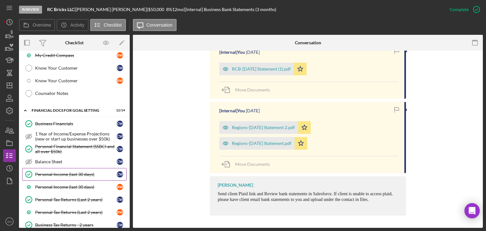
click at [73, 172] on div "Personal Income (last 30 days)" at bounding box center [76, 174] width 82 height 5
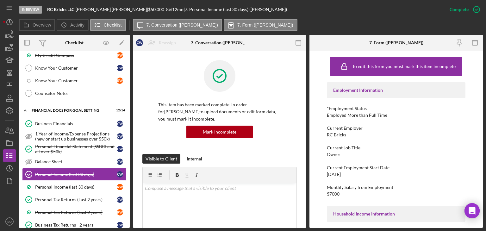
scroll to position [158, 0]
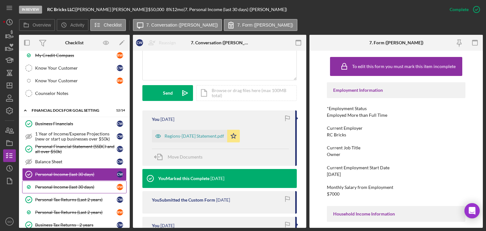
click at [90, 184] on div "Personal Income (last 30 days)" at bounding box center [76, 186] width 82 height 5
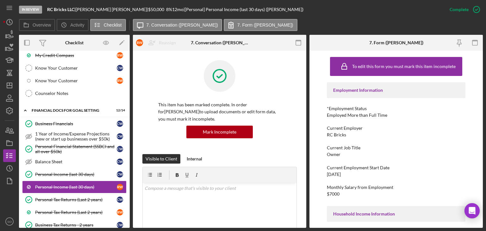
scroll to position [127, 0]
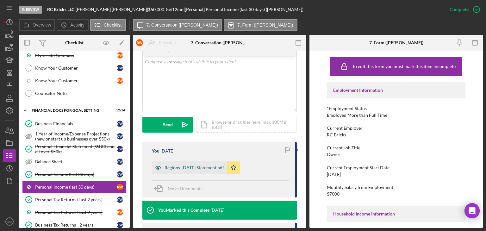
click at [180, 165] on div "Regions-[DATE] Statement.pdf" at bounding box center [189, 167] width 75 height 13
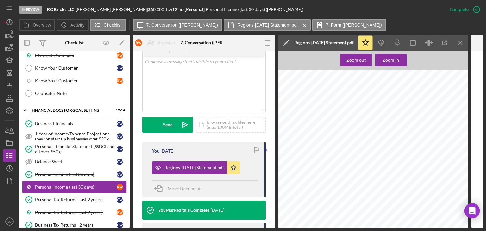
scroll to position [0, 0]
click at [459, 38] on icon "Icon/Menu Close" at bounding box center [460, 43] width 14 height 14
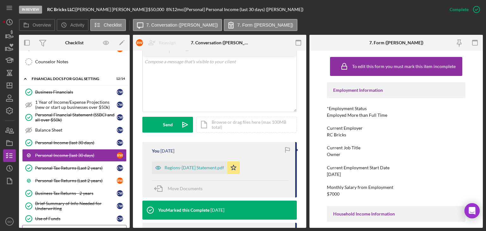
scroll to position [316, 0]
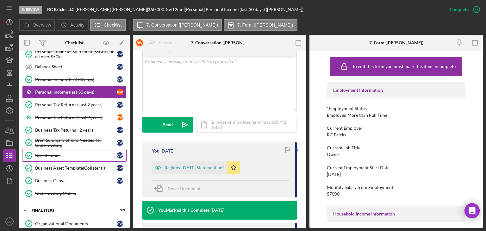
drag, startPoint x: 61, startPoint y: 155, endPoint x: 66, endPoint y: 155, distance: 4.4
click at [61, 155] on link "Use of Funds Use of Funds C W" at bounding box center [74, 155] width 104 height 13
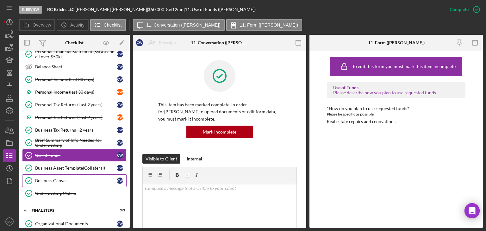
click at [75, 178] on div "Business Canvas" at bounding box center [76, 180] width 82 height 5
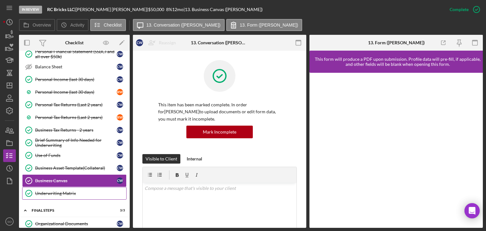
click at [72, 191] on div "Underwriting Matrix" at bounding box center [80, 193] width 91 height 5
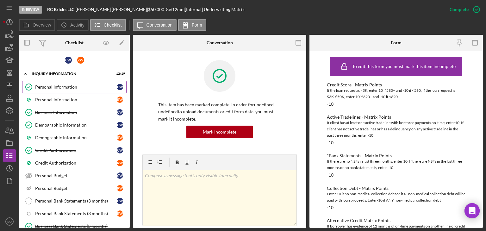
click at [63, 89] on div "Personal Information" at bounding box center [76, 86] width 82 height 5
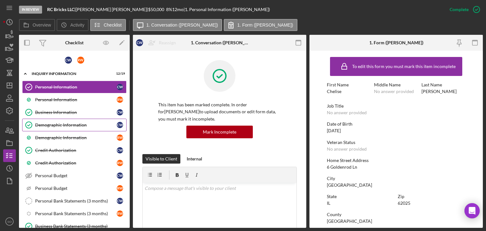
click at [74, 125] on div "Demographic Information" at bounding box center [76, 124] width 82 height 5
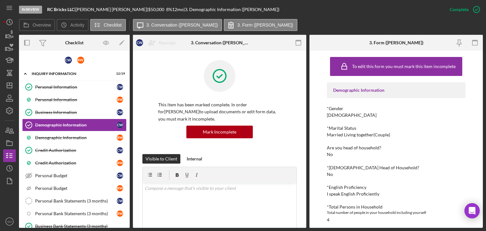
scroll to position [95, 0]
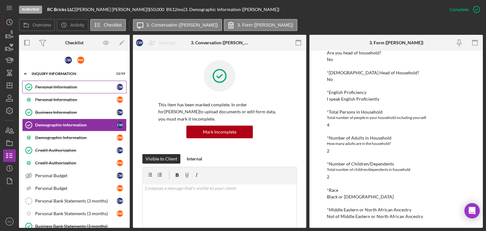
click at [57, 87] on div "Personal Information" at bounding box center [76, 86] width 82 height 5
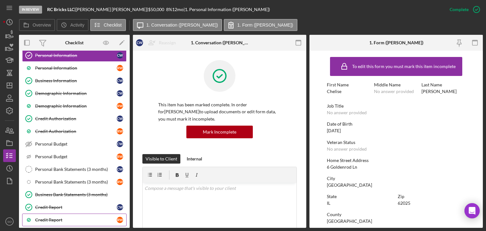
scroll to position [63, 0]
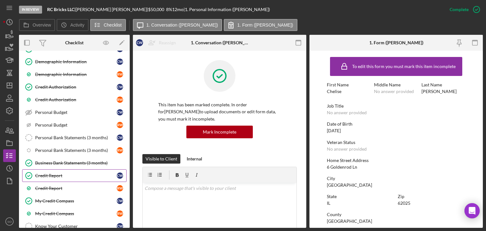
click at [51, 178] on link "Credit Report Credit Report C W" at bounding box center [74, 175] width 104 height 13
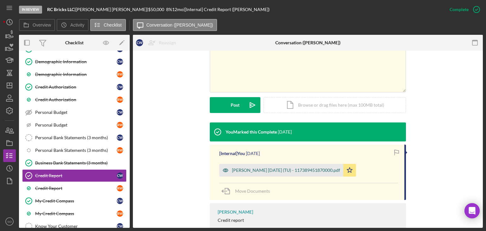
click at [249, 175] on div "[PERSON_NAME] [DATE] (TU) - 117389451870000.pdf" at bounding box center [281, 170] width 124 height 13
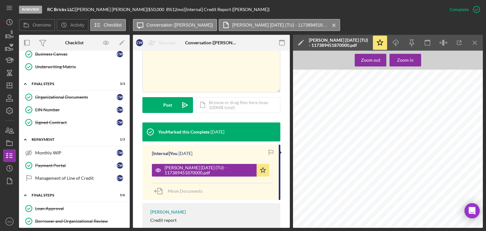
scroll to position [493, 0]
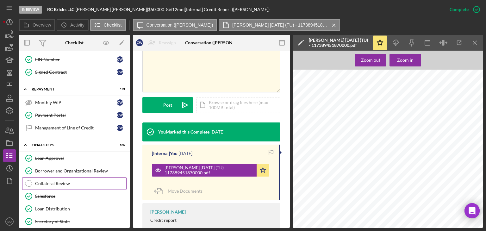
click at [78, 181] on div "Collateral Review" at bounding box center [80, 183] width 91 height 5
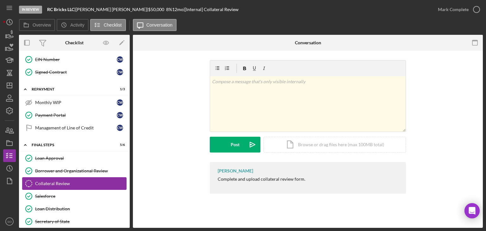
scroll to position [493, 0]
drag, startPoint x: 166, startPoint y: 214, endPoint x: 142, endPoint y: 209, distance: 24.3
click at [165, 213] on div "Collateral Review Collateral Review v Color teal Color pink Remove color Add ro…" at bounding box center [308, 139] width 350 height 177
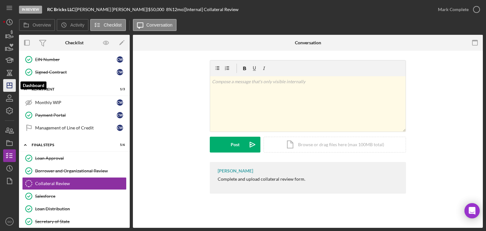
click at [7, 83] on polygon "button" at bounding box center [9, 85] width 5 height 5
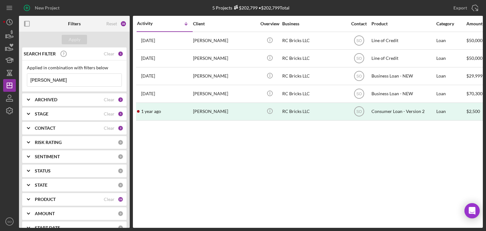
click at [52, 84] on input "[PERSON_NAME]" at bounding box center [74, 80] width 94 height 13
drag, startPoint x: 48, startPoint y: 82, endPoint x: 16, endPoint y: 76, distance: 32.9
click at [14, 76] on div "New Project 5 Projects $202,799 • $202,799 Total [PERSON_NAME] Export Icon/Expo…" at bounding box center [243, 114] width 480 height 228
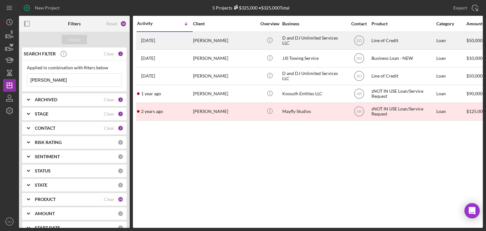
type input "[PERSON_NAME]"
click at [166, 41] on div "[DATE] [PERSON_NAME]" at bounding box center [164, 40] width 55 height 17
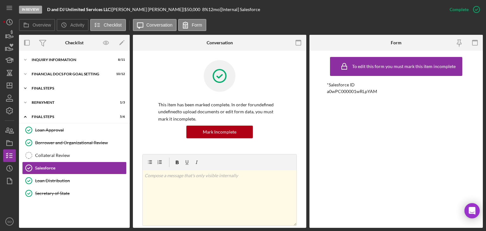
click at [43, 86] on div "FINAL STEPS" at bounding box center [77, 88] width 90 height 4
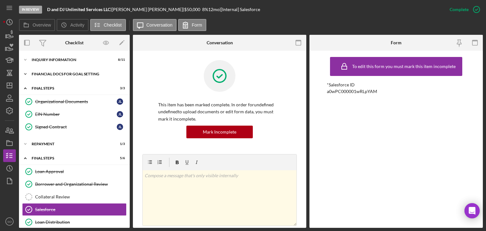
click at [45, 70] on div "Icon/Expander Financial Docs for Goal Setting 10 / 12" at bounding box center [74, 74] width 111 height 13
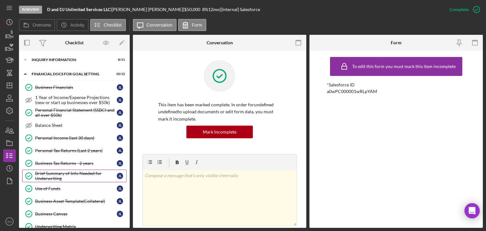
scroll to position [95, 0]
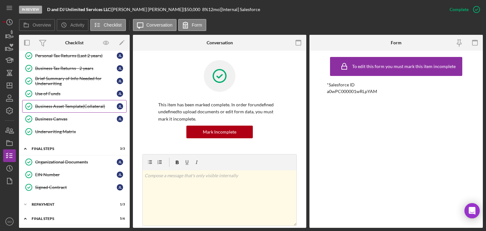
click at [71, 107] on link "Business Asset Template(Collateral) Business Asset Template(Collateral) [PERSON…" at bounding box center [74, 106] width 104 height 13
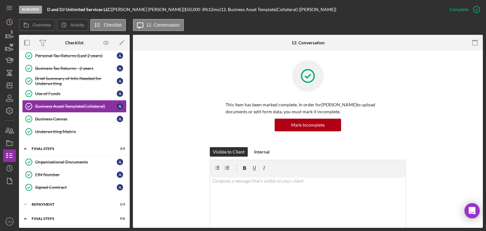
scroll to position [127, 0]
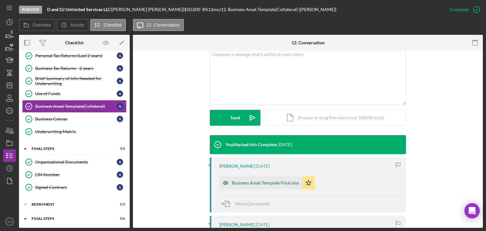
click at [274, 182] on div "Business Asset Template Final.xlsx" at bounding box center [265, 182] width 67 height 5
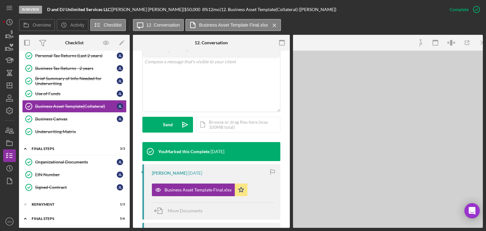
scroll to position [134, 0]
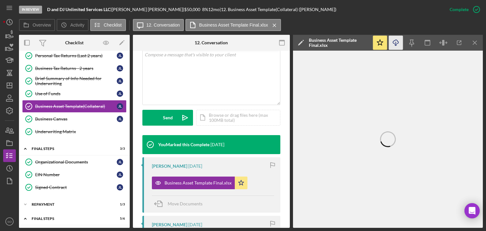
click at [395, 44] on icon "Icon/Download" at bounding box center [396, 43] width 14 height 14
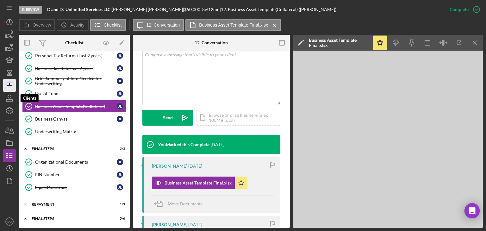
click at [12, 88] on icon "Icon/Dashboard" at bounding box center [10, 86] width 16 height 16
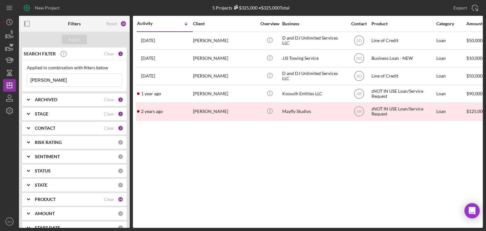
click at [44, 78] on input "[PERSON_NAME]" at bounding box center [74, 80] width 94 height 13
drag, startPoint x: 41, startPoint y: 79, endPoint x: 12, endPoint y: 80, distance: 28.5
click at [12, 80] on div "New Project 5 Projects $325,000 • $325,000 Total [PERSON_NAME] Export Icon/Expo…" at bounding box center [243, 114] width 480 height 228
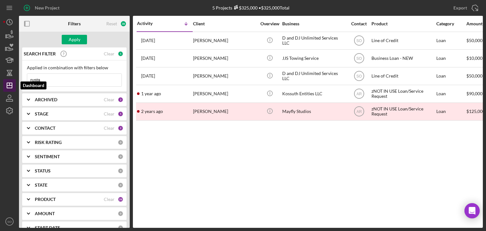
type input "[PERSON_NAME]"
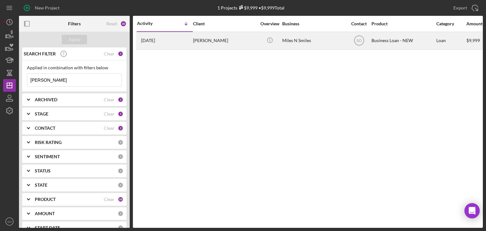
click at [169, 40] on div "[DATE] [PERSON_NAME]" at bounding box center [164, 40] width 55 height 17
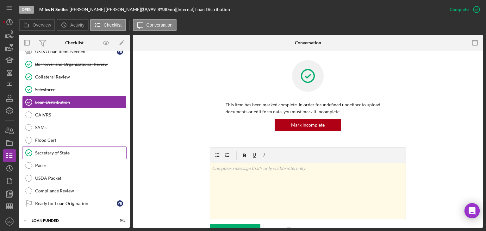
scroll to position [59, 0]
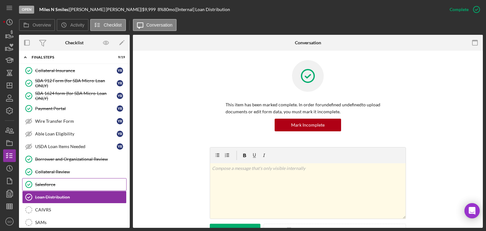
click at [75, 178] on link "Salesforce Salesforce" at bounding box center [74, 184] width 104 height 13
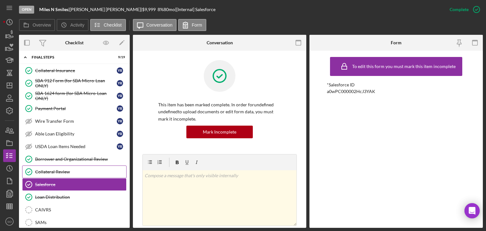
drag, startPoint x: 93, startPoint y: 165, endPoint x: 93, endPoint y: 168, distance: 3.5
click at [92, 166] on link "Collateral Review Collateral Review" at bounding box center [74, 172] width 104 height 13
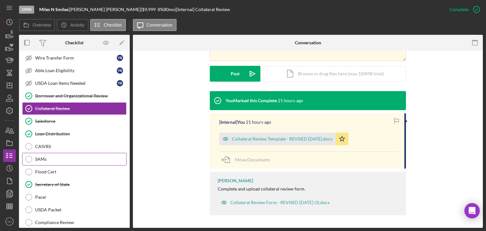
scroll to position [154, 0]
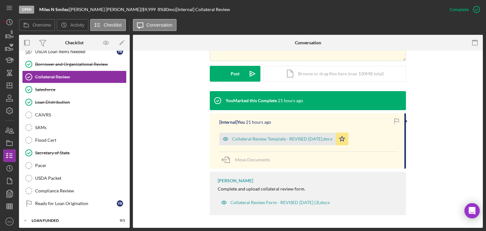
click at [151, 130] on div "You Marked this Complete 21 hours ago [Internal] You 21 hours ago Collateral Re…" at bounding box center [307, 154] width 331 height 127
click at [10, 145] on rect "button" at bounding box center [10, 144] width 6 height 4
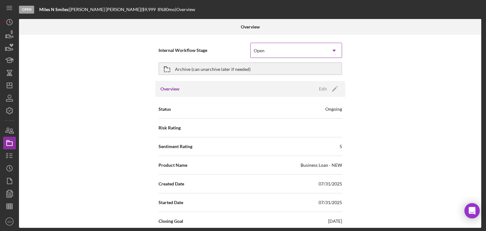
click at [278, 50] on div "Open" at bounding box center [289, 50] width 76 height 15
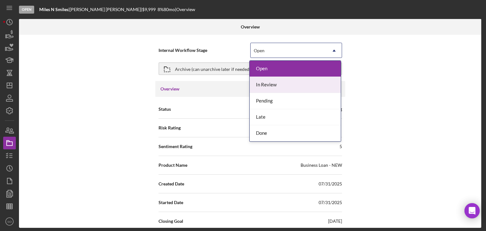
click at [277, 83] on div "In Review" at bounding box center [295, 85] width 91 height 16
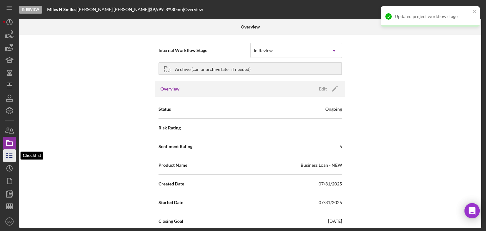
click at [11, 155] on icon "button" at bounding box center [10, 156] width 16 height 16
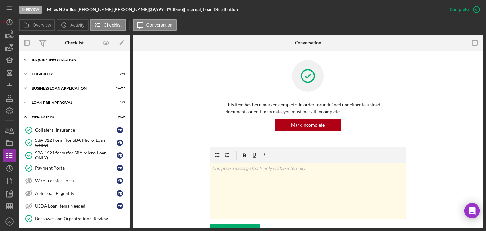
click at [56, 59] on div "INQUIRY INFORMATION" at bounding box center [77, 60] width 90 height 4
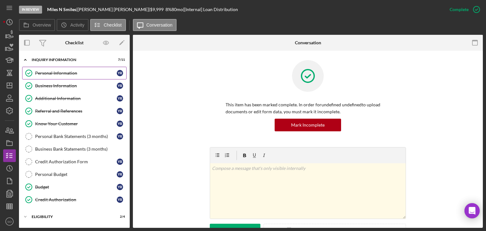
click at [58, 72] on div "Personal Information" at bounding box center [76, 73] width 82 height 5
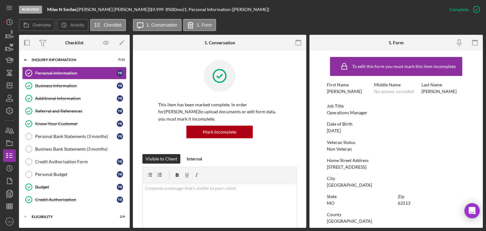
scroll to position [158, 0]
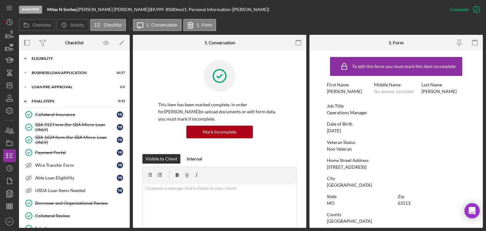
click at [59, 61] on div "Icon/Expander ELIGIBILITY 2 / 4" at bounding box center [74, 58] width 111 height 13
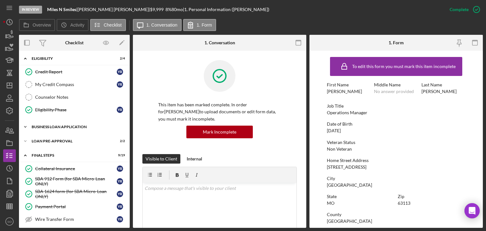
click at [61, 128] on div "Icon/Expander BUSINESS LOAN APPLICATION 16 / 27" at bounding box center [74, 127] width 111 height 13
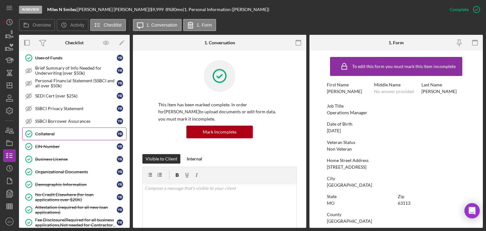
scroll to position [348, 0]
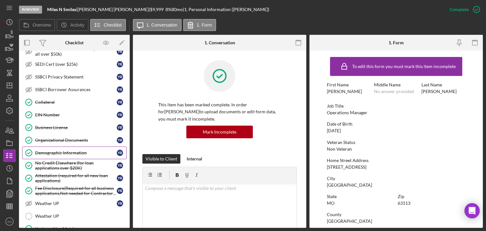
click at [61, 150] on div "Demographic Information" at bounding box center [76, 152] width 82 height 5
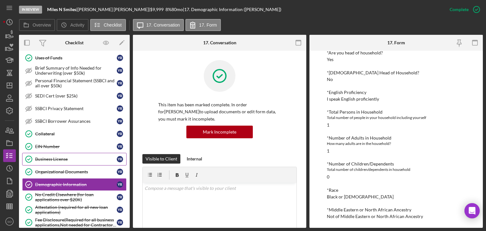
scroll to position [380, 0]
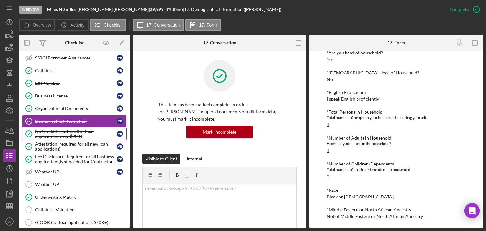
click at [52, 129] on div "No Credit Elsewhere (for loan applications over $20K)" at bounding box center [76, 134] width 82 height 10
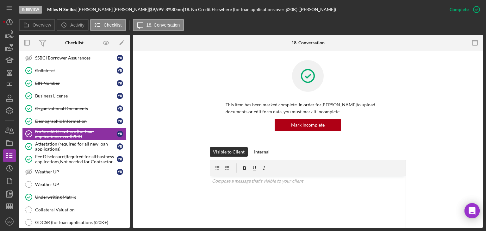
scroll to position [127, 0]
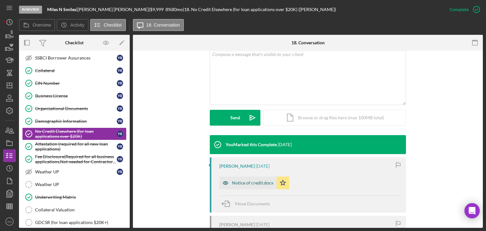
click at [246, 185] on div "Notice of credit.docx" at bounding box center [252, 182] width 41 height 5
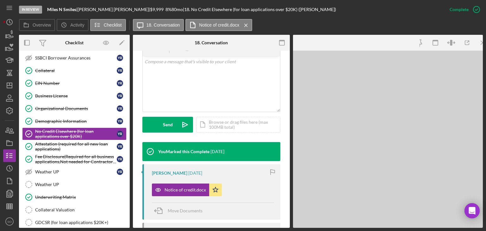
scroll to position [134, 0]
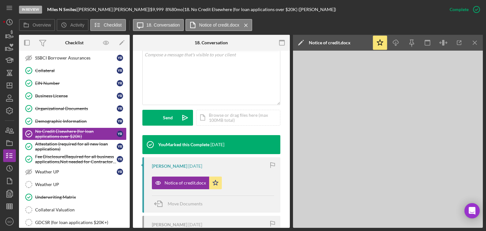
click at [475, 46] on icon "Icon/Menu Close" at bounding box center [475, 43] width 14 height 14
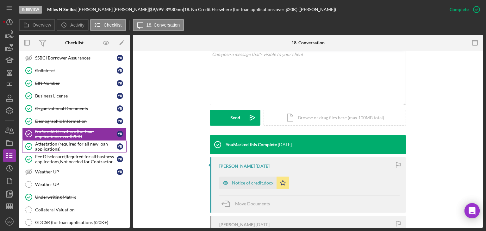
click at [69, 142] on div "Attestation (required for all new loan applications)" at bounding box center [76, 146] width 82 height 10
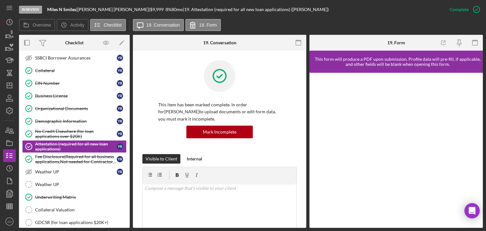
scroll to position [127, 0]
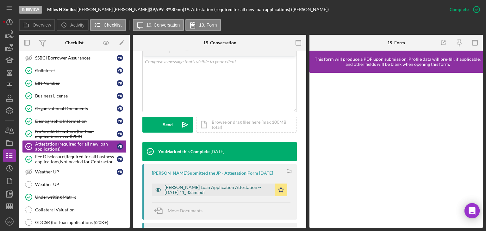
click at [193, 189] on div "[PERSON_NAME] Loan Application Attestation -- [DATE] 11_33am.pdf" at bounding box center [218, 190] width 107 height 10
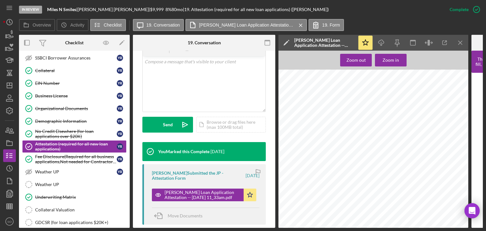
drag, startPoint x: 462, startPoint y: 41, endPoint x: 457, endPoint y: 45, distance: 6.3
click at [462, 41] on icon "Icon/Menu Close" at bounding box center [460, 43] width 14 height 14
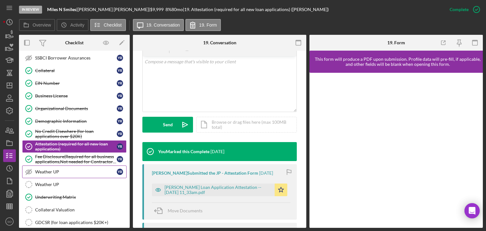
scroll to position [475, 0]
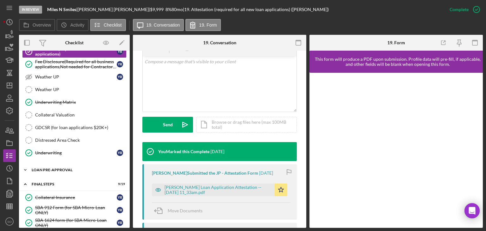
click at [75, 167] on div "Icon/Expander LOAN PRE-APPROVAL 2 / 2" at bounding box center [74, 170] width 111 height 13
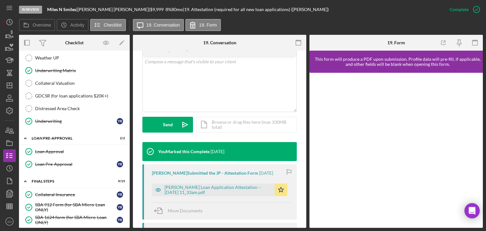
scroll to position [570, 0]
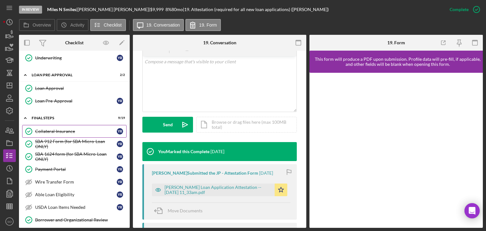
click at [65, 129] on div "Collateral Insurance" at bounding box center [76, 131] width 82 height 5
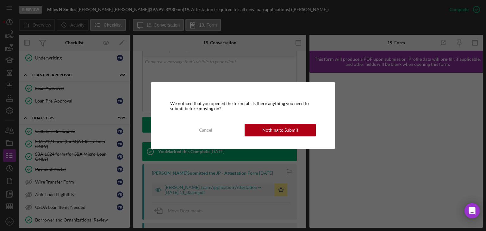
click at [274, 137] on div "We noticed that you opened the form tab. Is there anything you need to submit b…" at bounding box center [243, 115] width 184 height 67
click at [270, 132] on div "Nothing to Submit" at bounding box center [280, 130] width 36 height 13
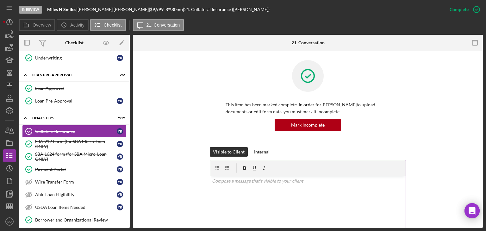
click at [237, 197] on div "v Color teal Color pink Remove color Add row above Add row below Add column bef…" at bounding box center [308, 203] width 196 height 55
click at [167, 206] on div "Visible to Client Internal v Color teal Color pink Remove color Add row above A…" at bounding box center [307, 204] width 331 height 115
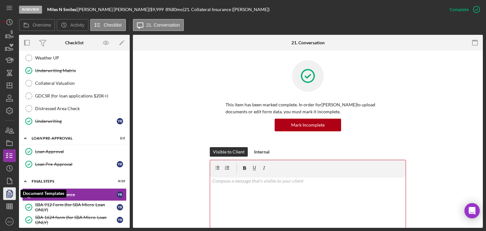
click at [8, 192] on icon "button" at bounding box center [10, 194] width 16 height 16
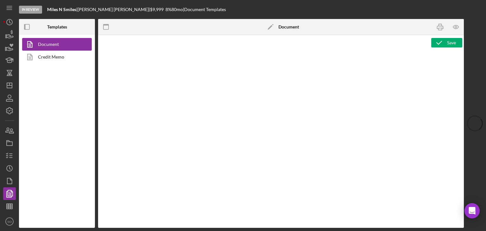
type textarea "Copy and paste, or create, your document template here."
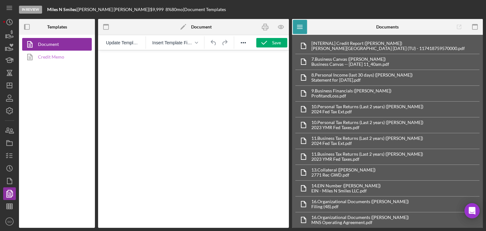
click at [56, 58] on link "Credit Memo" at bounding box center [55, 57] width 66 height 13
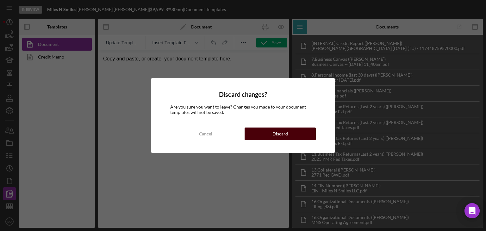
click at [268, 136] on button "Discard" at bounding box center [280, 134] width 71 height 13
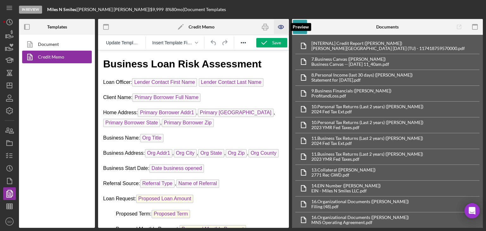
click at [279, 25] on icon "button" at bounding box center [281, 27] width 14 height 14
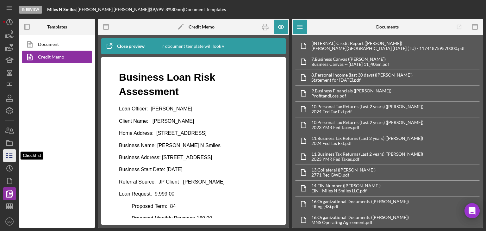
click at [8, 155] on icon "button" at bounding box center [10, 156] width 16 height 16
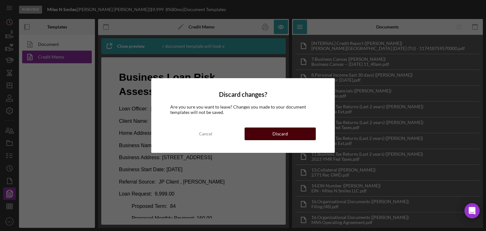
click at [289, 137] on button "Discard" at bounding box center [280, 134] width 71 height 13
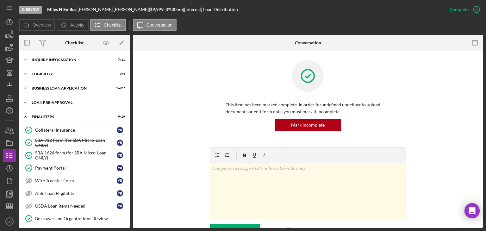
click at [53, 104] on div "LOAN PRE-APPROVAL" at bounding box center [77, 103] width 90 height 4
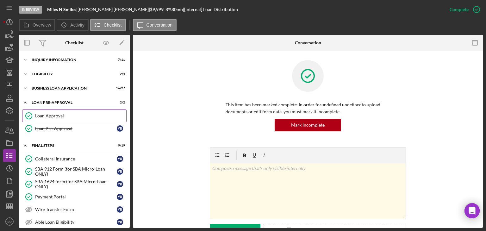
click at [51, 120] on link "Loan Approval Loan Approval" at bounding box center [74, 115] width 104 height 13
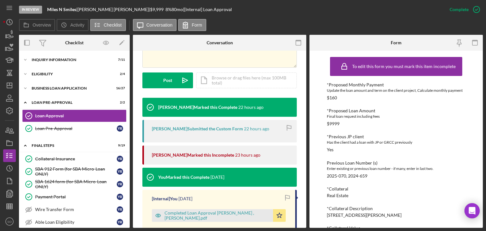
scroll to position [222, 0]
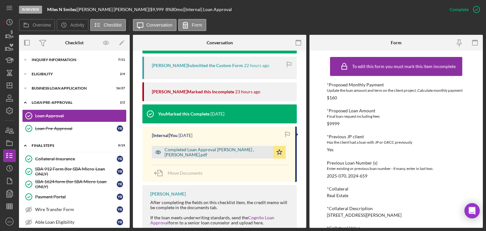
click at [203, 153] on div "Completed Loan Approval [PERSON_NAME] , [PERSON_NAME].pdf" at bounding box center [217, 152] width 105 height 10
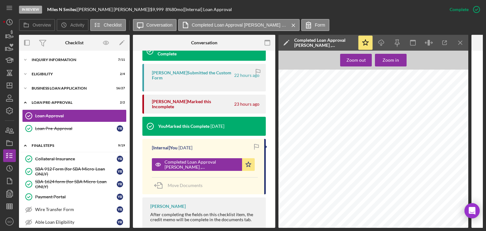
scroll to position [0, 0]
click at [457, 44] on icon "Icon/Menu Close" at bounding box center [460, 43] width 14 height 14
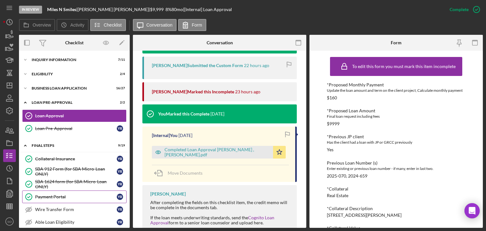
scroll to position [32, 0]
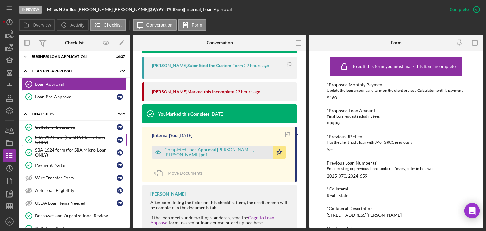
drag, startPoint x: 70, startPoint y: 137, endPoint x: 74, endPoint y: 136, distance: 3.8
click at [70, 137] on div "SBA 912 Form (for SBA Micro-Loan ONLY)" at bounding box center [76, 140] width 82 height 10
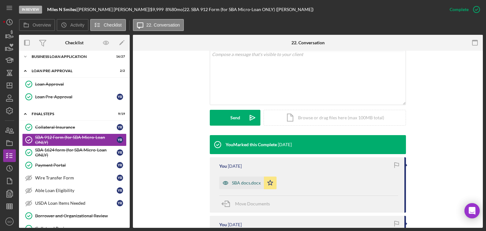
click at [238, 178] on div "SBA docs.docx" at bounding box center [241, 183] width 45 height 13
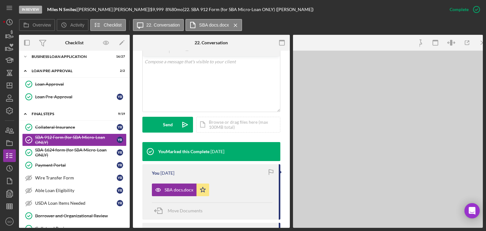
scroll to position [134, 0]
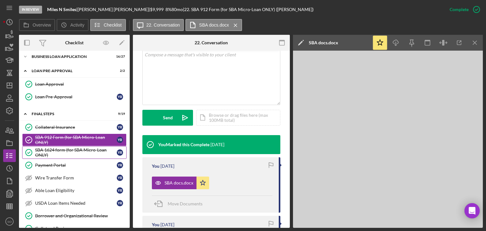
click at [74, 151] on div "SBA 1624 form (for SBA Micro-Loan ONLY)" at bounding box center [76, 152] width 82 height 10
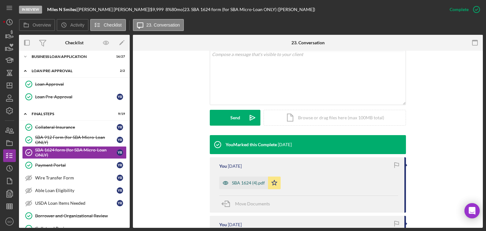
click at [237, 184] on div "SBA 1624 (4).pdf" at bounding box center [248, 182] width 33 height 5
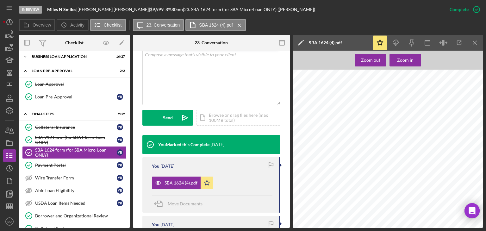
scroll to position [95, 0]
click at [397, 45] on polyline "button" at bounding box center [396, 45] width 2 height 1
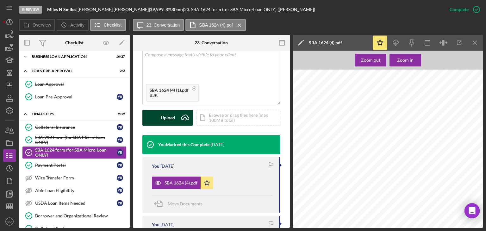
click at [168, 119] on div "Upload" at bounding box center [168, 118] width 14 height 16
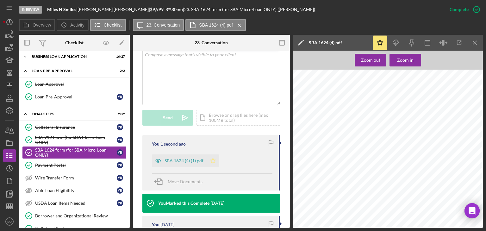
click at [213, 162] on polygon "button" at bounding box center [212, 160] width 5 height 5
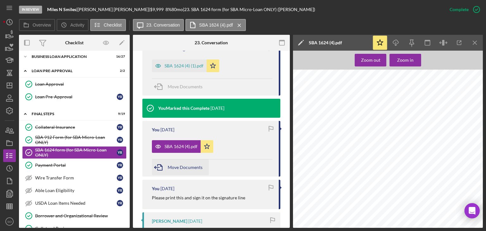
click at [178, 163] on div "Move Documents" at bounding box center [185, 167] width 35 height 16
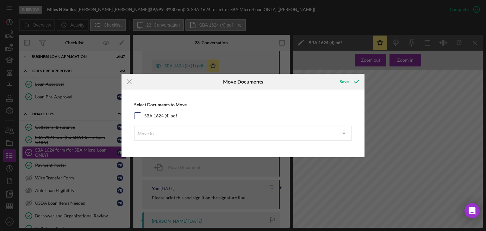
click at [139, 116] on input "SBA 1624 (4).pdf" at bounding box center [137, 116] width 6 height 6
checkbox input "true"
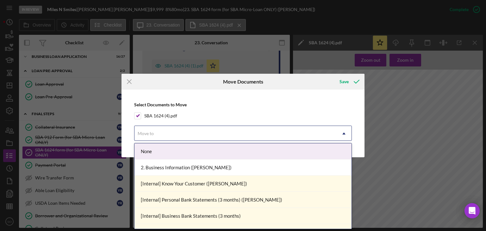
click at [152, 134] on div "Move to" at bounding box center [146, 133] width 16 height 5
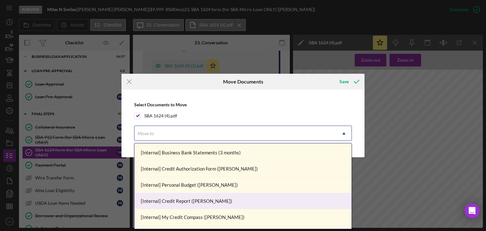
scroll to position [95, 0]
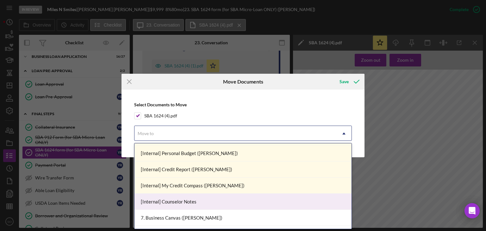
click at [200, 202] on div "[Internal] Counselor Notes" at bounding box center [242, 202] width 217 height 16
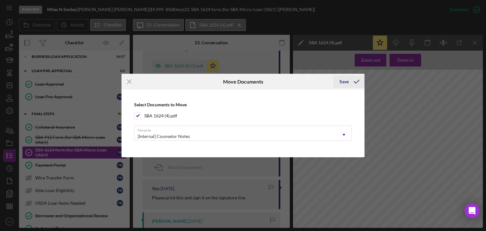
click at [346, 82] on div "Save" at bounding box center [344, 81] width 9 height 13
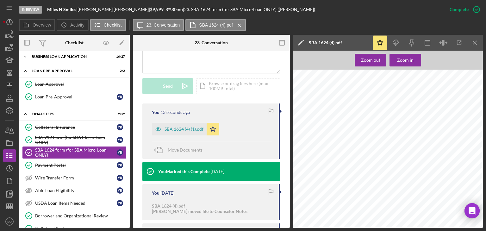
scroll to position [134, 0]
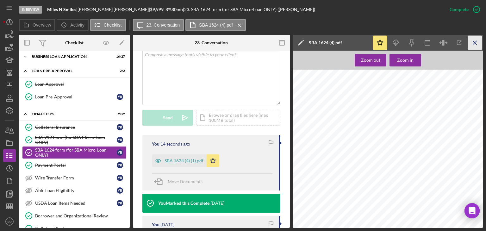
click at [481, 43] on icon "Icon/Menu Close" at bounding box center [475, 43] width 14 height 14
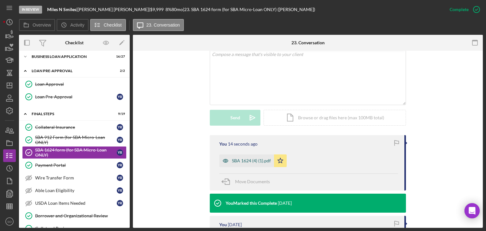
click at [243, 163] on div "SBA 1624 (4) (1).pdf" at bounding box center [251, 160] width 39 height 5
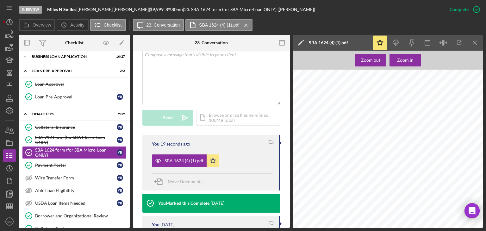
scroll to position [0, 0]
click at [473, 40] on icon "Icon/Menu Close" at bounding box center [475, 43] width 14 height 14
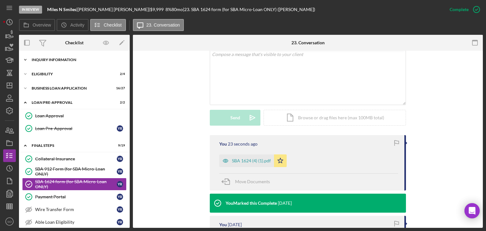
click at [84, 59] on div "INQUIRY INFORMATION" at bounding box center [77, 60] width 90 height 4
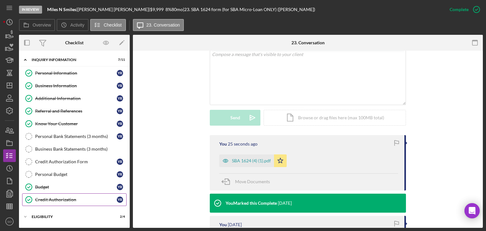
scroll to position [32, 0]
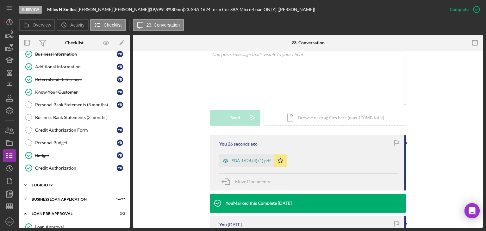
click at [64, 186] on div "Icon/Expander ELIGIBILITY 2 / 4" at bounding box center [74, 185] width 111 height 13
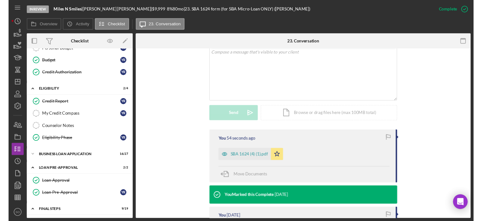
scroll to position [0, 0]
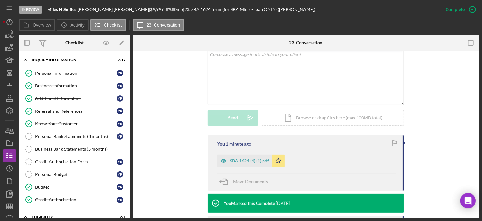
click at [170, 111] on div "Visible to Client Internal v Color teal Color pink Remove color Add row above A…" at bounding box center [305, 78] width 327 height 115
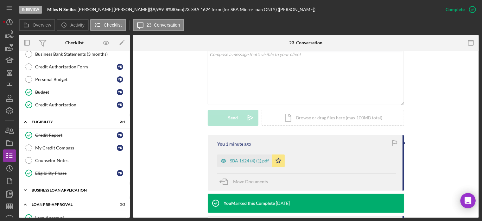
click at [53, 194] on div "Icon/Expander BUSINESS LOAN APPLICATION 16 / 27" at bounding box center [74, 190] width 111 height 13
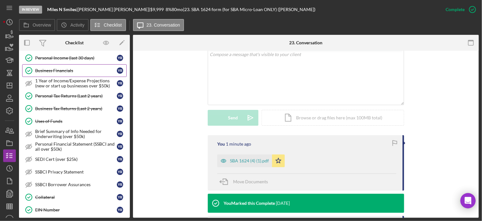
scroll to position [222, 0]
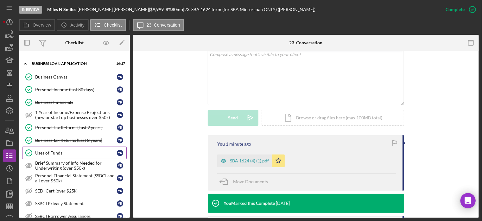
click at [58, 152] on div "Uses of Funds" at bounding box center [76, 152] width 82 height 5
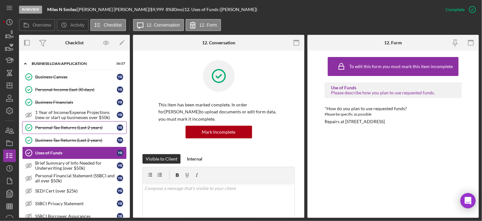
click at [73, 126] on div "Personal Tax Returns (Last 2 years)" at bounding box center [76, 127] width 82 height 5
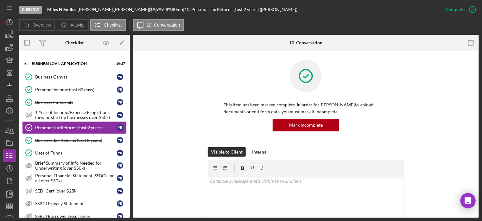
scroll to position [127, 0]
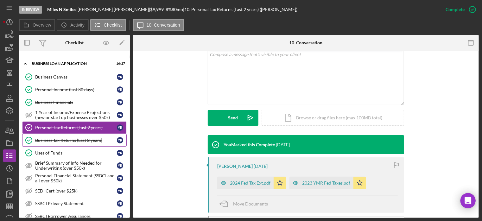
drag, startPoint x: 56, startPoint y: 136, endPoint x: 111, endPoint y: 139, distance: 54.5
click at [57, 138] on div "Business Tax Returns (Last 2 years)" at bounding box center [76, 140] width 82 height 5
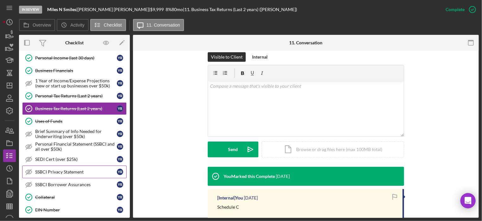
scroll to position [285, 0]
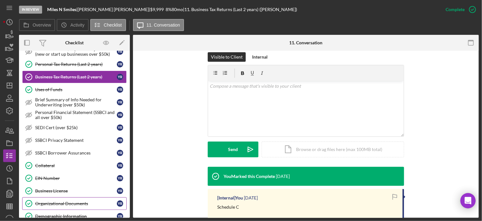
drag, startPoint x: 61, startPoint y: 196, endPoint x: 68, endPoint y: 196, distance: 7.0
click at [61, 197] on link "Organizational Documents Organizational Documents Y R" at bounding box center [74, 203] width 104 height 13
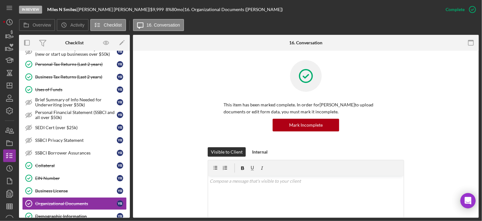
scroll to position [158, 0]
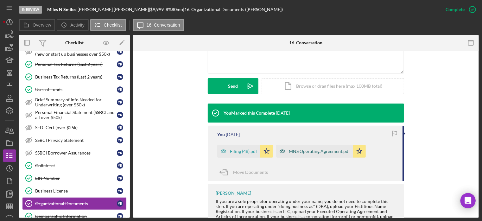
click at [299, 150] on div "MNS Operating Agreement.pdf" at bounding box center [319, 151] width 61 height 5
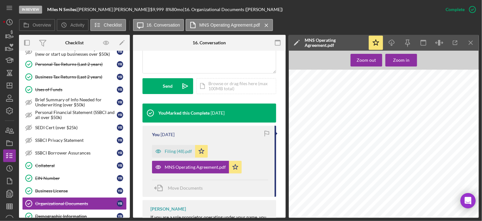
scroll to position [1109, 0]
click at [472, 44] on icon "Icon/Menu Close" at bounding box center [471, 43] width 14 height 14
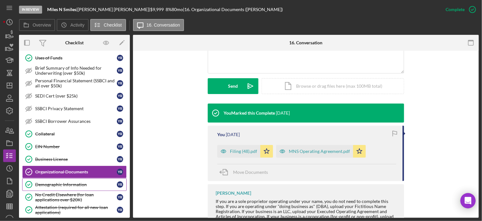
scroll to position [348, 0]
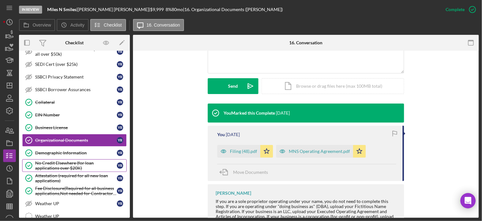
click at [63, 160] on div "No Credit Elsewhere (for loan applications over $20K)" at bounding box center [76, 165] width 82 height 10
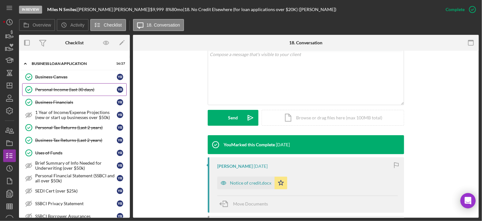
scroll to position [190, 0]
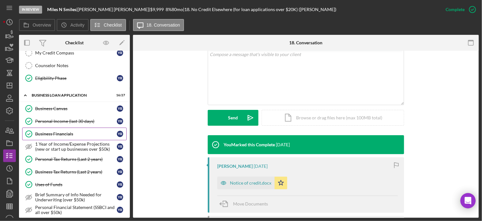
click at [73, 131] on div "Business Financials" at bounding box center [76, 133] width 82 height 5
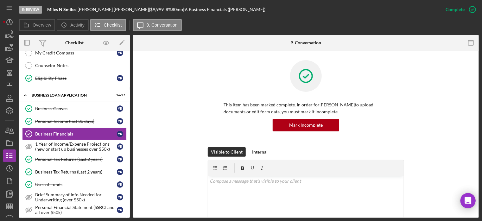
scroll to position [127, 0]
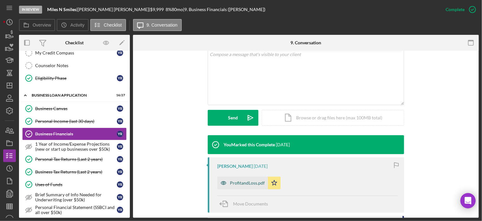
click at [241, 184] on div "ProfitandLoss.pdf" at bounding box center [247, 182] width 35 height 5
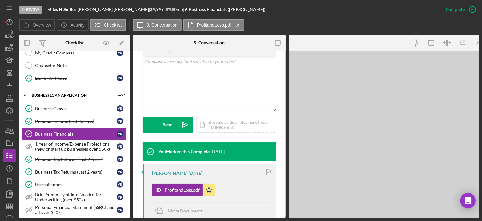
scroll to position [134, 0]
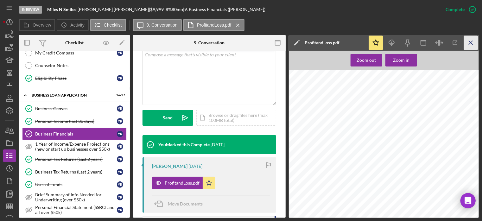
drag, startPoint x: 469, startPoint y: 39, endPoint x: 461, endPoint y: 45, distance: 9.8
click at [469, 40] on icon "Icon/Menu Close" at bounding box center [471, 43] width 14 height 14
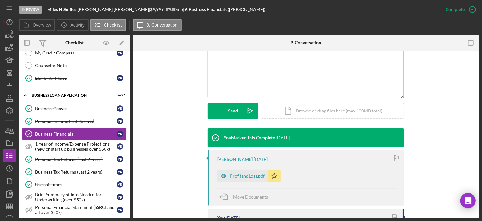
scroll to position [127, 0]
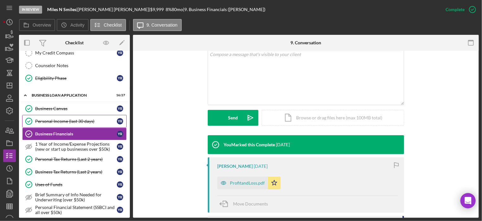
click at [63, 119] on div "Personal Income (last 30 days)" at bounding box center [76, 121] width 82 height 5
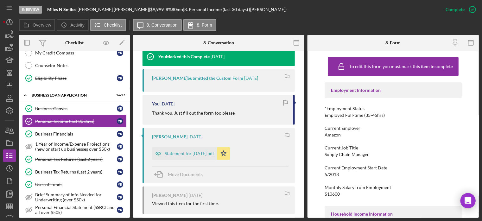
scroll to position [190, 0]
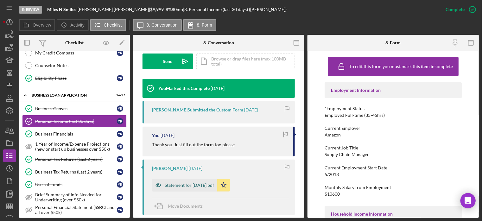
click at [189, 186] on div "Statement for [DATE].pdf" at bounding box center [189, 185] width 49 height 5
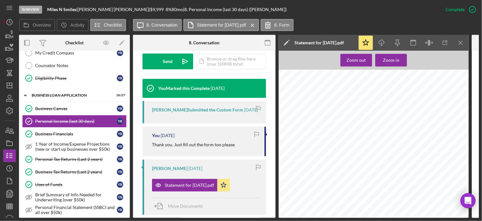
scroll to position [0, 0]
click at [459, 44] on line "button" at bounding box center [460, 42] width 3 height 3
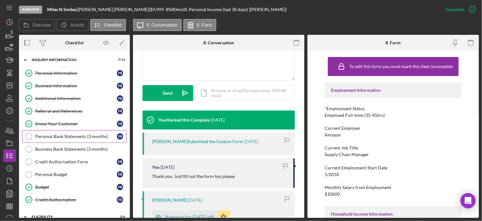
drag, startPoint x: 76, startPoint y: 135, endPoint x: 81, endPoint y: 137, distance: 5.1
click at [76, 135] on div "Personal Bank Statements (3 months)" at bounding box center [76, 136] width 82 height 5
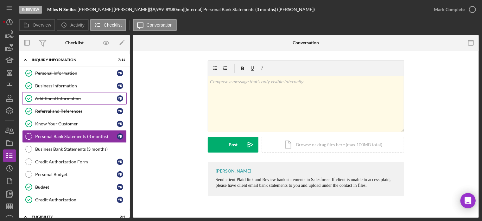
click at [50, 98] on div "Additional Information" at bounding box center [76, 98] width 82 height 5
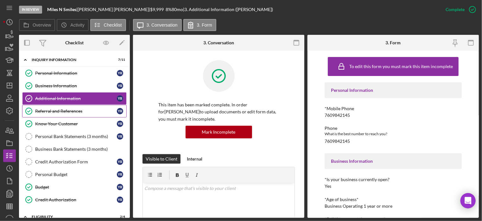
click at [89, 111] on div "Referral and References" at bounding box center [76, 111] width 82 height 5
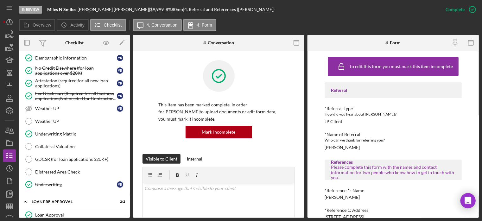
scroll to position [506, 0]
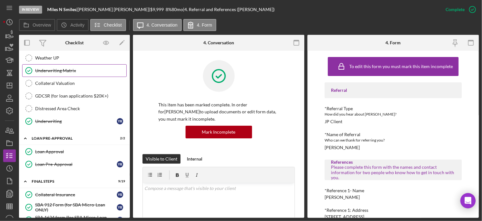
click at [58, 68] on div "Underwriting Matrix" at bounding box center [80, 70] width 91 height 5
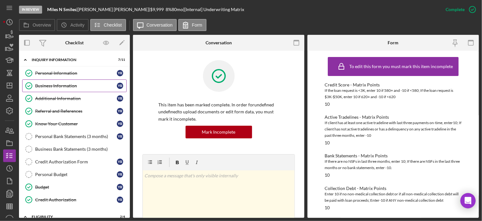
click at [49, 91] on link "Business Information Business Information Y R" at bounding box center [74, 85] width 104 height 13
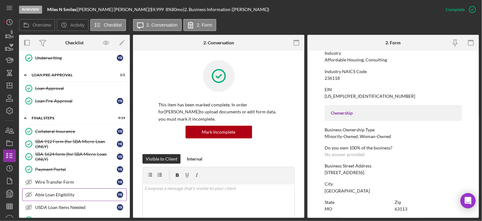
scroll to position [633, 0]
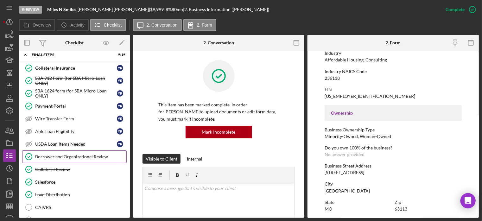
drag, startPoint x: 65, startPoint y: 155, endPoint x: 70, endPoint y: 154, distance: 5.2
click at [65, 156] on link "Borrower and Organizational Review Borrower and Organizational Review" at bounding box center [74, 156] width 104 height 13
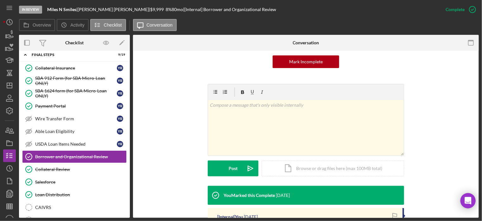
scroll to position [127, 0]
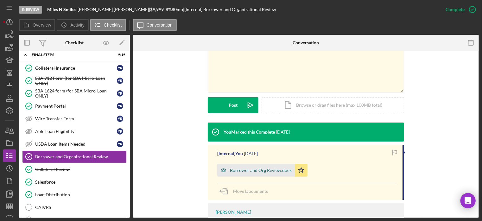
click at [261, 167] on div "Borrower and Org Review.docx" at bounding box center [256, 170] width 78 height 13
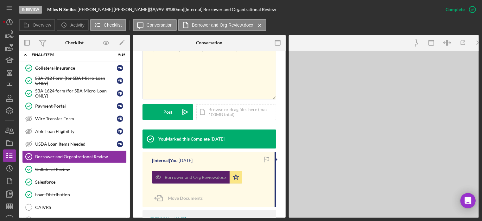
scroll to position [134, 0]
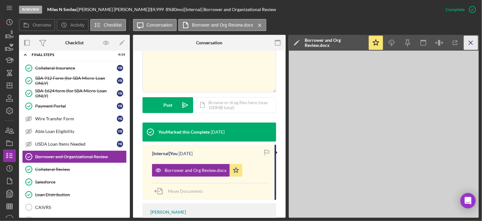
click at [475, 44] on icon "Icon/Menu Close" at bounding box center [471, 43] width 14 height 14
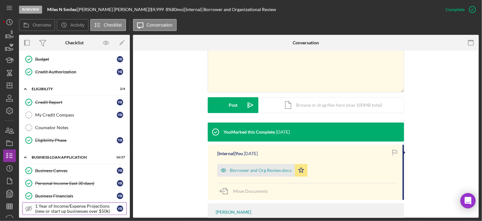
scroll to position [0, 0]
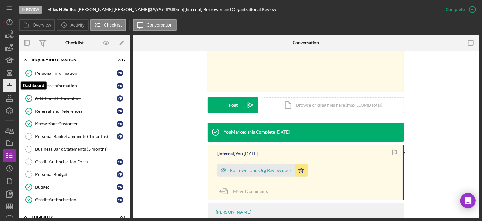
click at [12, 85] on icon "Icon/Dashboard" at bounding box center [10, 86] width 16 height 16
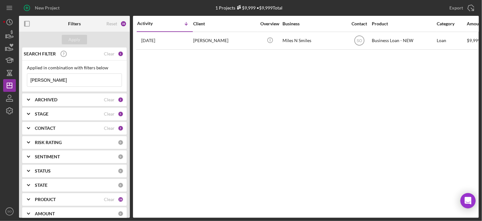
click at [59, 99] on div "ARCHIVED" at bounding box center [69, 99] width 69 height 5
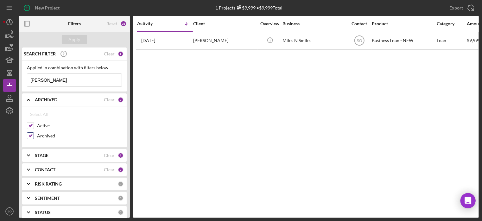
click at [31, 137] on input "Archived" at bounding box center [30, 136] width 6 height 6
checkbox input "false"
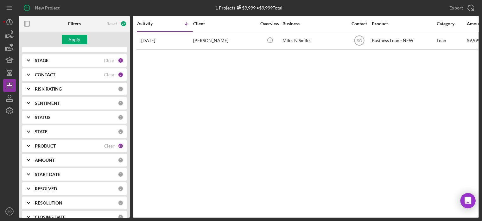
scroll to position [127, 0]
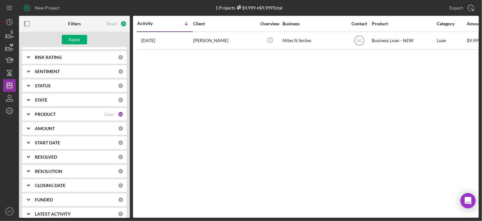
click at [66, 118] on div "PRODUCT Clear 28" at bounding box center [79, 114] width 89 height 13
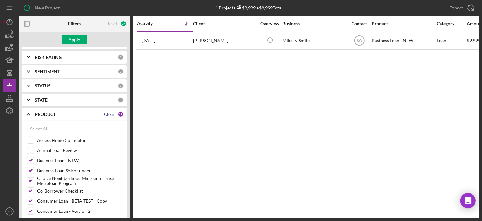
click at [104, 116] on div "Clear" at bounding box center [109, 114] width 11 height 5
checkbox input "false"
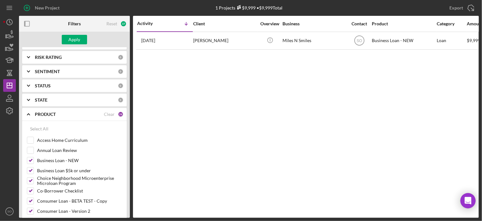
checkbox input "false"
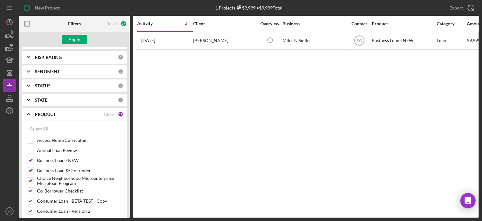
checkbox input "false"
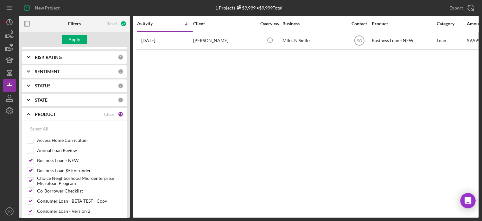
checkbox input "false"
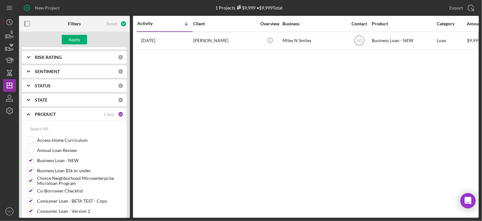
checkbox input "false"
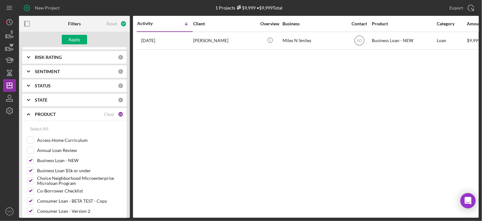
checkbox input "false"
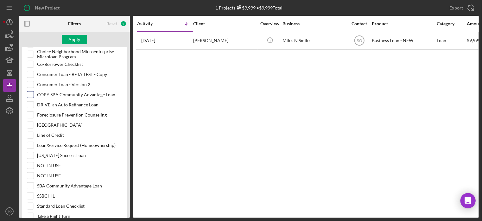
scroll to position [285, 0]
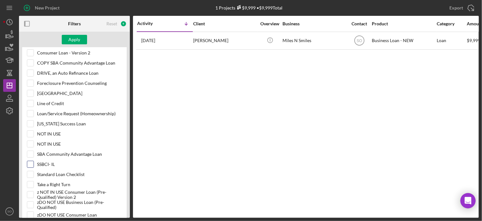
click at [35, 161] on div "SSBCI- IL" at bounding box center [74, 166] width 95 height 10
click at [33, 162] on input "SSBCI- IL" at bounding box center [30, 164] width 6 height 6
checkbox input "true"
click at [70, 41] on div "Apply" at bounding box center [75, 39] width 12 height 9
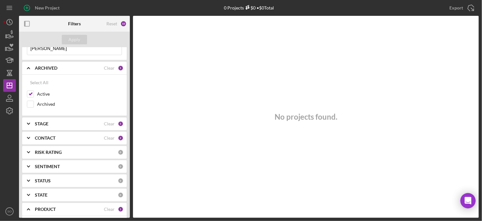
scroll to position [0, 0]
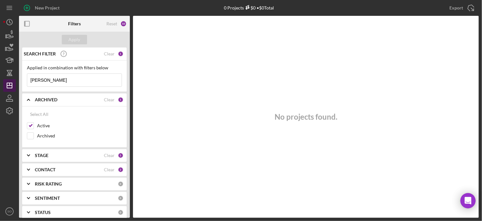
drag, startPoint x: 58, startPoint y: 80, endPoint x: 9, endPoint y: 80, distance: 48.4
click at [10, 80] on div "New Project 0 Projects $0 • $0 Total [PERSON_NAME] Export Icon/Export Filters R…" at bounding box center [240, 109] width 475 height 218
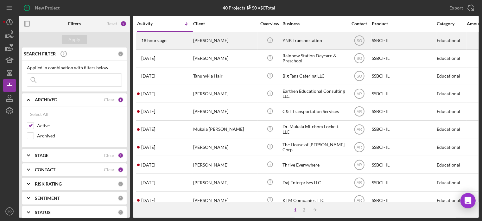
click at [173, 44] on div "18 hours ago [PERSON_NAME]" at bounding box center [164, 40] width 55 height 17
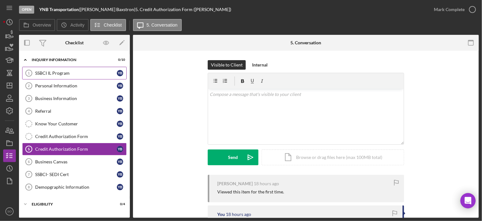
click at [56, 71] on div "SSBCI IL Program" at bounding box center [76, 73] width 82 height 5
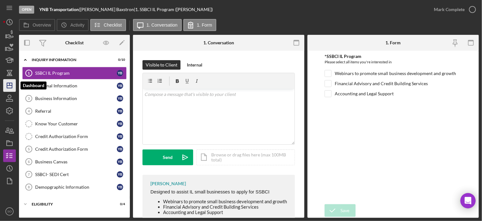
click at [10, 85] on line "button" at bounding box center [9, 85] width 5 height 0
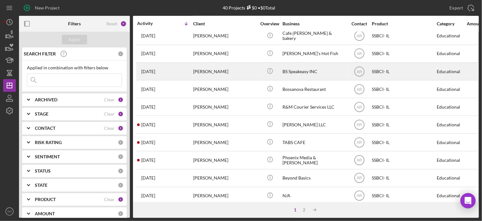
scroll to position [281, 0]
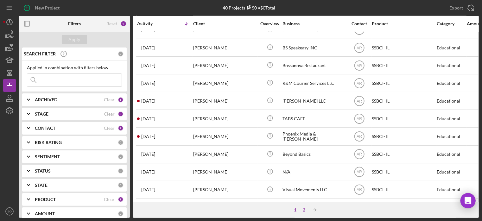
click at [302, 209] on div "2" at bounding box center [303, 209] width 9 height 5
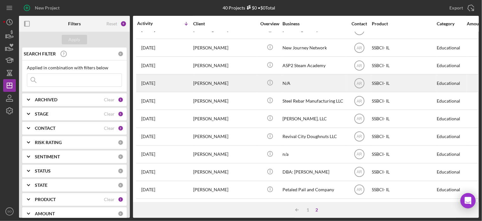
scroll to position [0, 0]
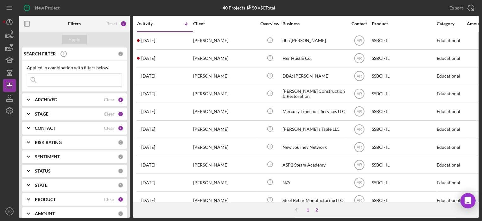
click at [307, 210] on div "1" at bounding box center [307, 209] width 9 height 5
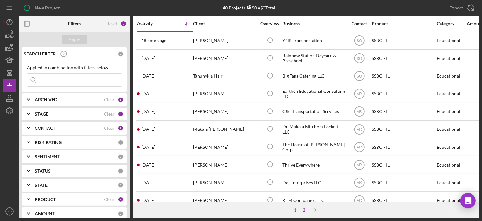
click at [301, 208] on div "2" at bounding box center [303, 209] width 9 height 5
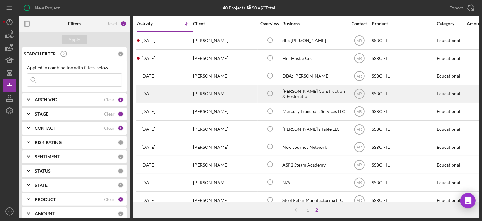
click at [167, 92] on div "[DATE] [PERSON_NAME]" at bounding box center [164, 93] width 55 height 17
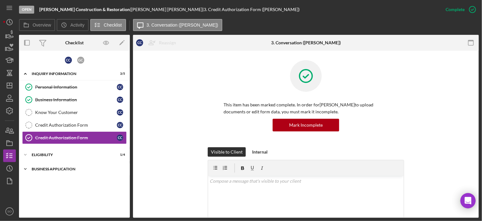
click at [58, 170] on div "Business Application" at bounding box center [77, 169] width 90 height 4
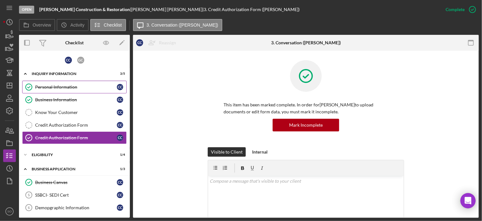
click at [65, 86] on div "Personal Information" at bounding box center [76, 86] width 82 height 5
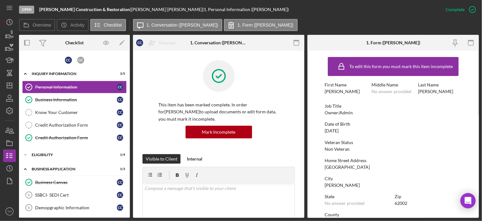
scroll to position [95, 0]
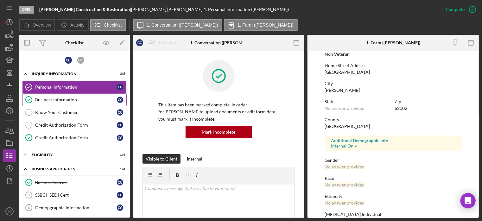
click at [72, 99] on div "Business Information" at bounding box center [76, 99] width 82 height 5
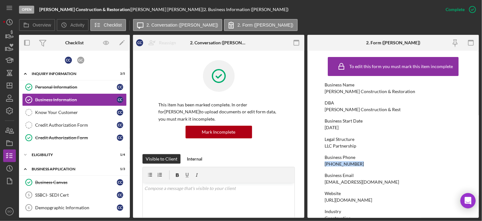
drag, startPoint x: 342, startPoint y: 163, endPoint x: 325, endPoint y: 164, distance: 17.5
click at [322, 163] on form "To edit this form you must mark this item incomplete Business Name [PERSON_NAME…" at bounding box center [392, 134] width 171 height 167
